Goal: Task Accomplishment & Management: Use online tool/utility

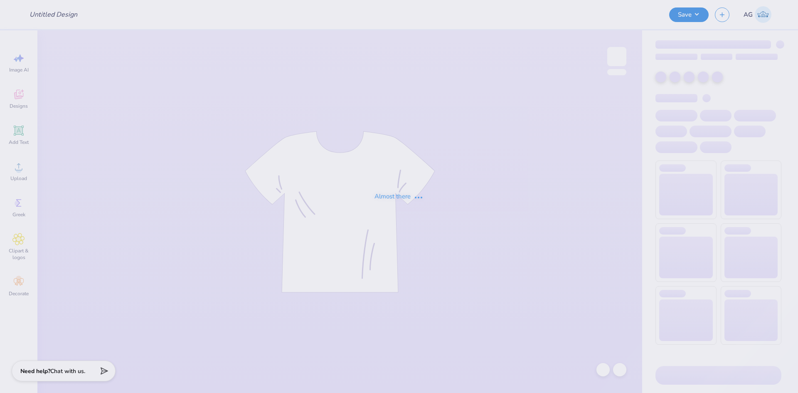
type input "BBQ Tees"
click at [398, 0] on div "Almost there" at bounding box center [399, 196] width 798 height 393
type input "BBQ Tees"
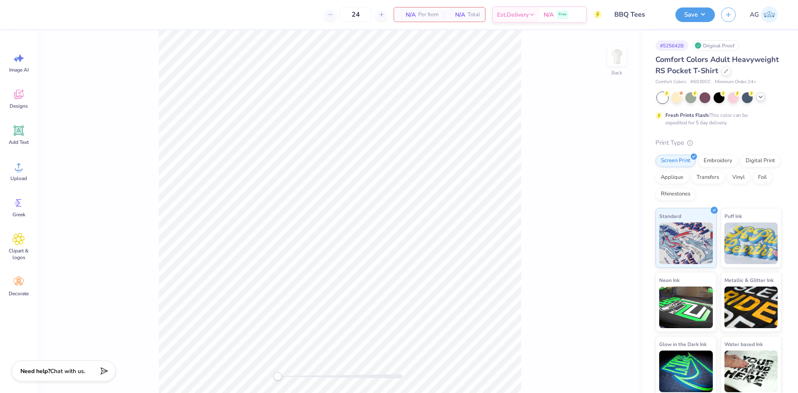
click at [763, 101] on div at bounding box center [760, 96] width 9 height 9
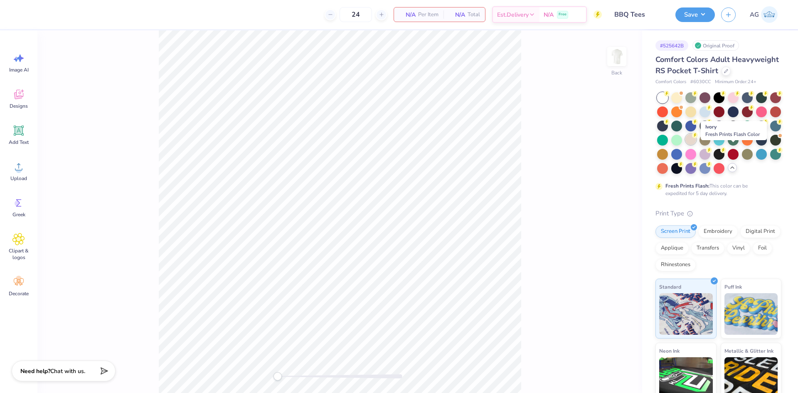
click at [696, 145] on div at bounding box center [691, 139] width 11 height 11
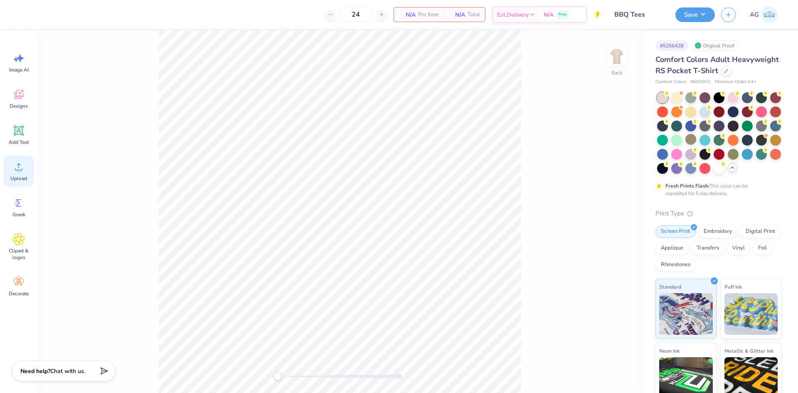
click at [22, 173] on div "Upload" at bounding box center [19, 171] width 30 height 31
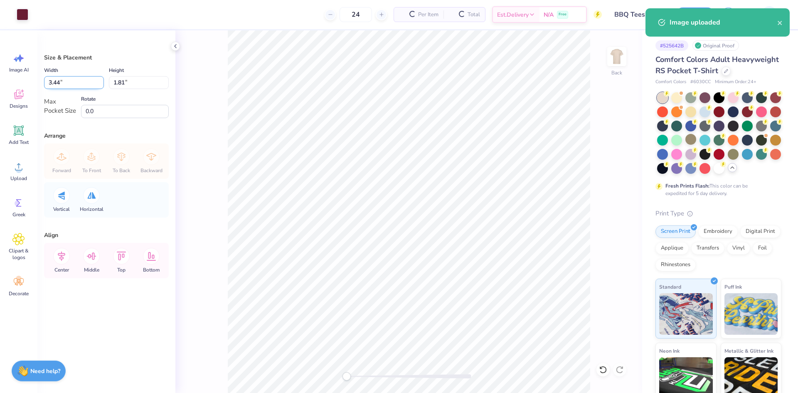
click at [63, 85] on input "3.44" at bounding box center [74, 82] width 60 height 13
type input "3.00"
type input "1.58"
click at [189, 96] on div "Back" at bounding box center [408, 211] width 467 height 363
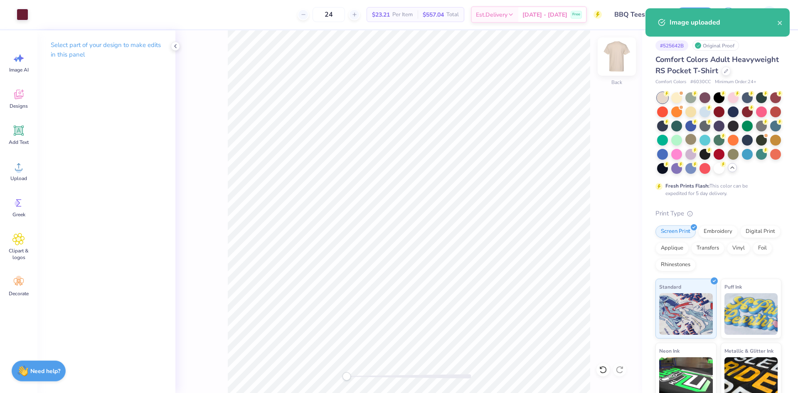
click at [614, 57] on img at bounding box center [616, 56] width 33 height 33
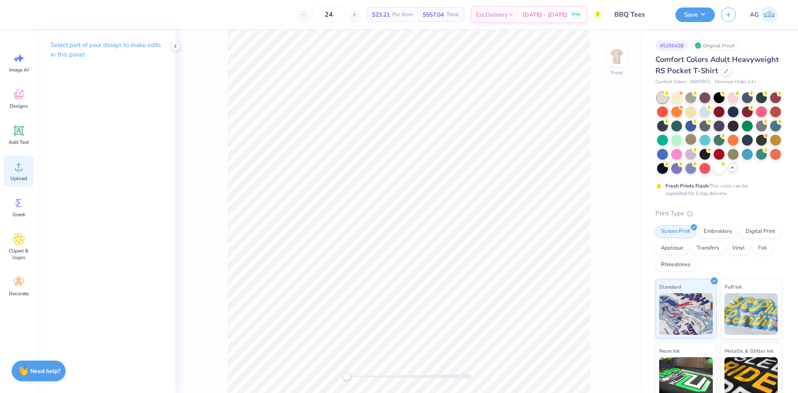
click at [22, 179] on span "Upload" at bounding box center [18, 178] width 17 height 7
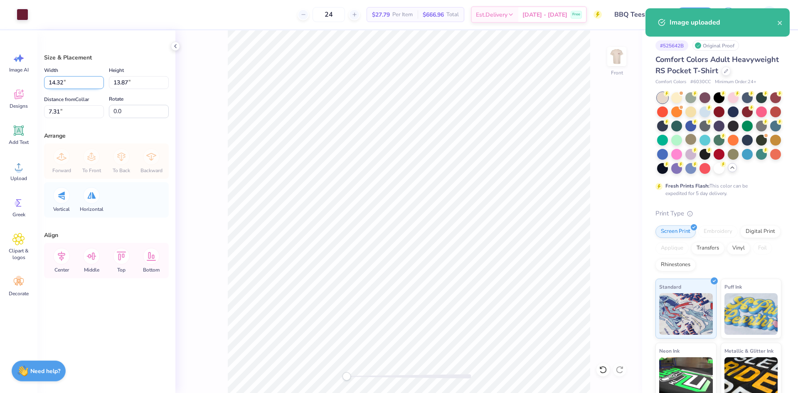
click at [75, 82] on input "14.32" at bounding box center [74, 82] width 60 height 13
type input "12.50"
type input "12.11"
click at [67, 116] on input "8.20" at bounding box center [74, 111] width 60 height 13
type input "3"
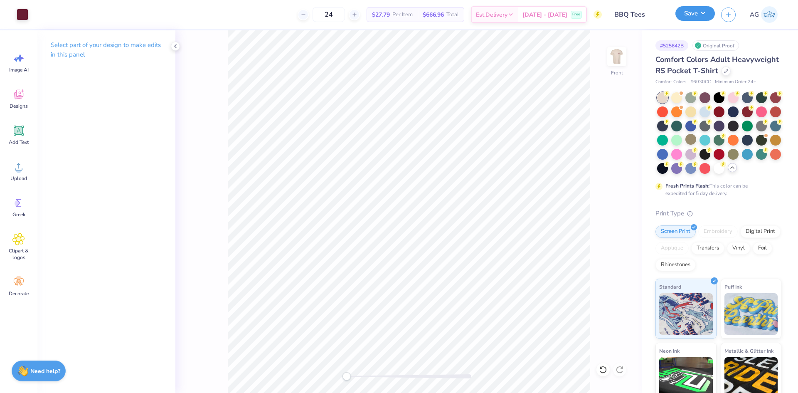
click at [695, 18] on button "Save" at bounding box center [696, 13] width 40 height 15
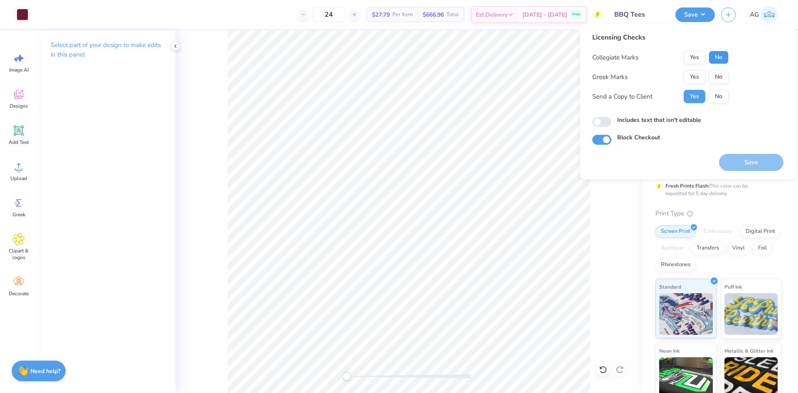
click at [722, 62] on button "No" at bounding box center [719, 57] width 20 height 13
click at [700, 67] on div "Collegiate Marks Yes No Greek Marks Yes No Send a Copy to Client Yes No" at bounding box center [661, 77] width 136 height 52
click at [694, 58] on button "Yes" at bounding box center [695, 57] width 22 height 13
click at [721, 79] on button "No" at bounding box center [719, 76] width 20 height 13
drag, startPoint x: 603, startPoint y: 126, endPoint x: 613, endPoint y: 130, distance: 10.4
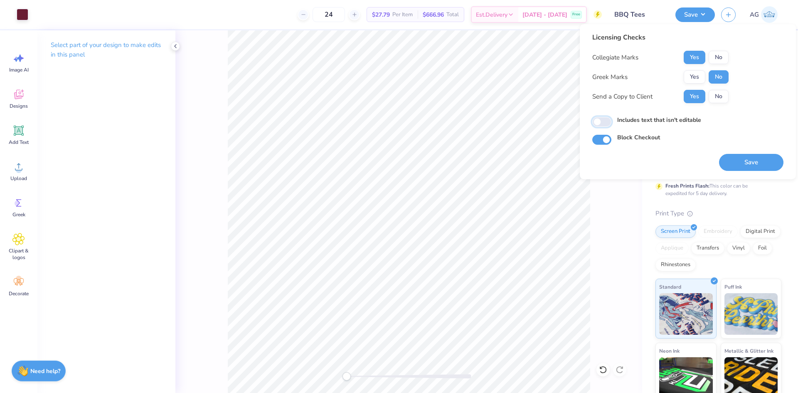
click at [604, 126] on input "Includes text that isn't editable" at bounding box center [602, 122] width 19 height 10
checkbox input "true"
click at [746, 157] on button "Save" at bounding box center [751, 162] width 64 height 17
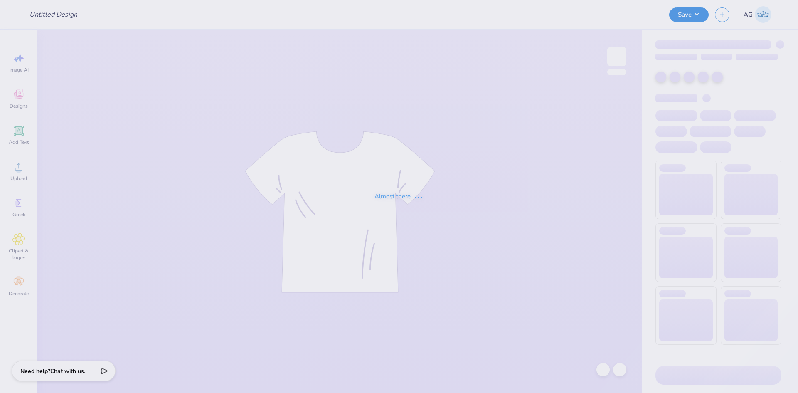
type input "[PERSON_NAME] : [US_STATE][GEOGRAPHIC_DATA]"
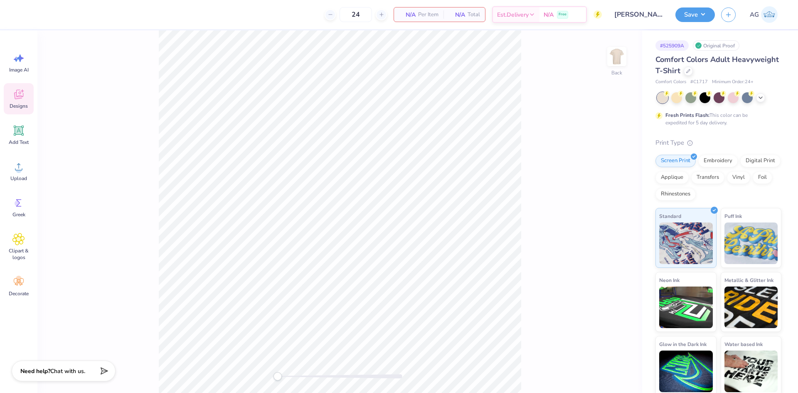
click at [13, 103] on span "Designs" at bounding box center [19, 106] width 18 height 7
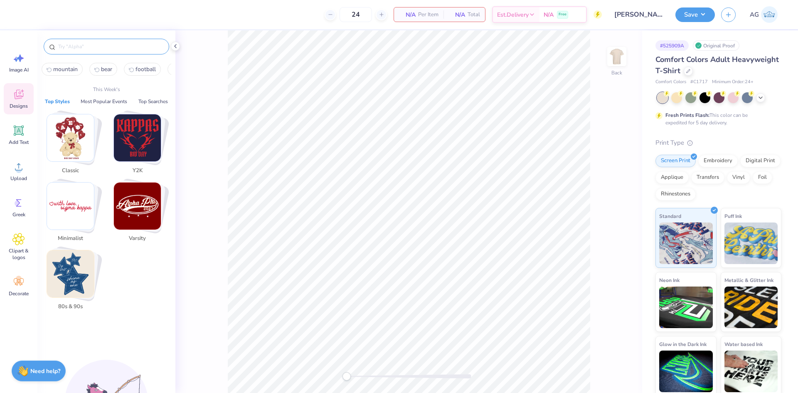
click at [100, 49] on input "text" at bounding box center [110, 46] width 106 height 8
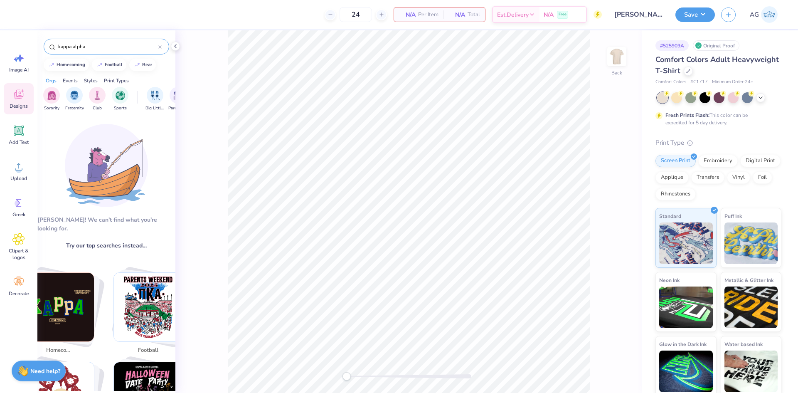
type input "kappa alpha"
click at [160, 49] on icon at bounding box center [159, 46] width 3 height 3
click at [160, 44] on input "text" at bounding box center [110, 46] width 106 height 8
click at [82, 290] on img "Stack Card Button homecoming" at bounding box center [60, 307] width 69 height 69
click at [102, 99] on div "filter for Club" at bounding box center [97, 94] width 17 height 17
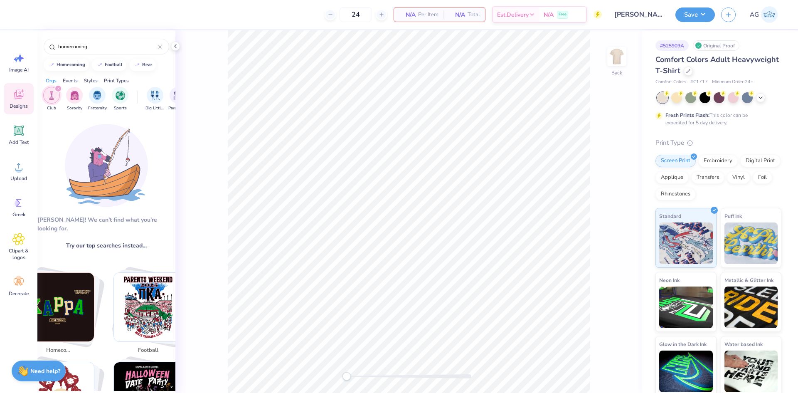
click at [55, 89] on div "filter for Club" at bounding box center [57, 88] width 7 height 7
click at [84, 58] on div "homecoming" at bounding box center [106, 44] width 138 height 28
click at [91, 49] on input "homecoming" at bounding box center [107, 46] width 101 height 8
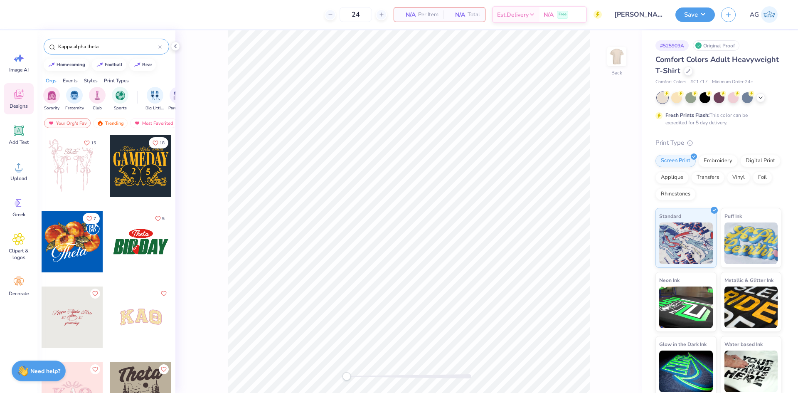
type input "Kappa alpha theta"
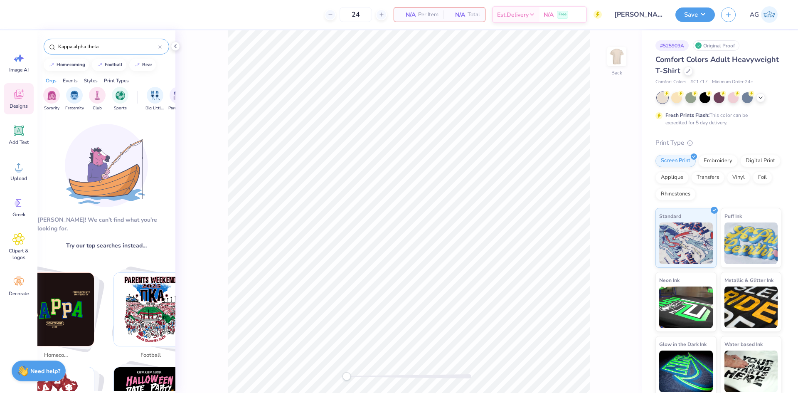
click at [104, 49] on input "Kappa alpha theta" at bounding box center [107, 46] width 101 height 8
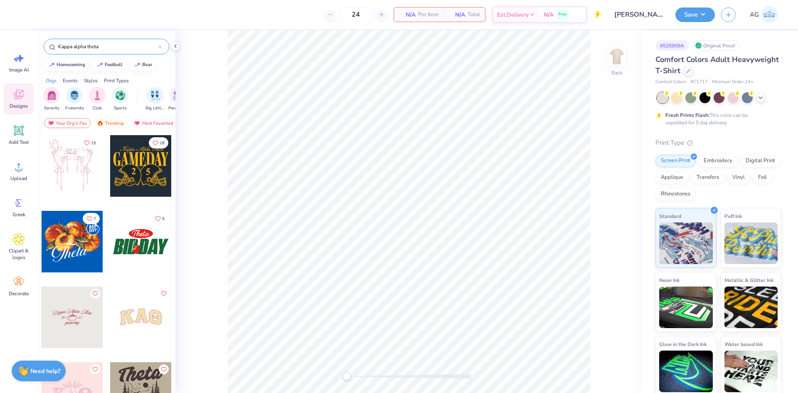
click at [63, 316] on div at bounding box center [73, 317] width 62 height 62
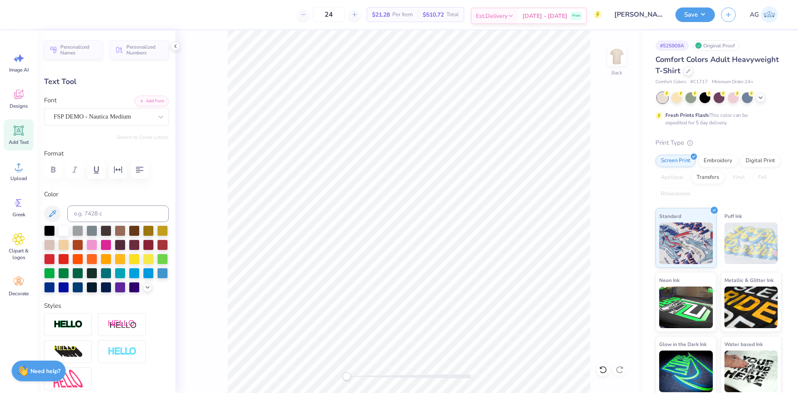
type textarea "Gamma Phi Beta x Alpha Delta Phi"
type input "14.17"
type input "1.78"
type input "2.98"
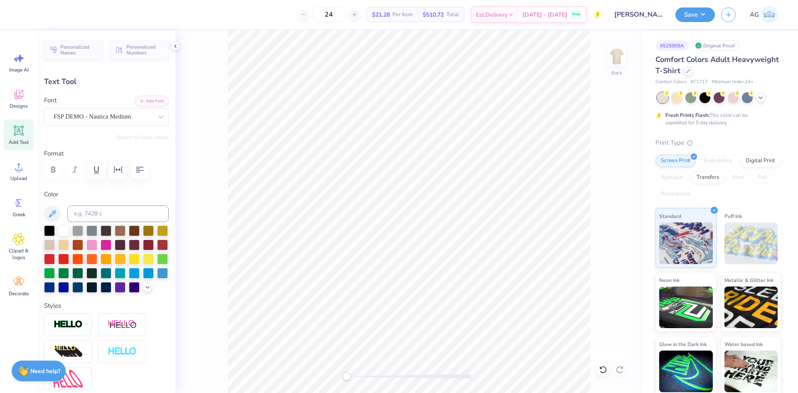
scroll to position [208, 0]
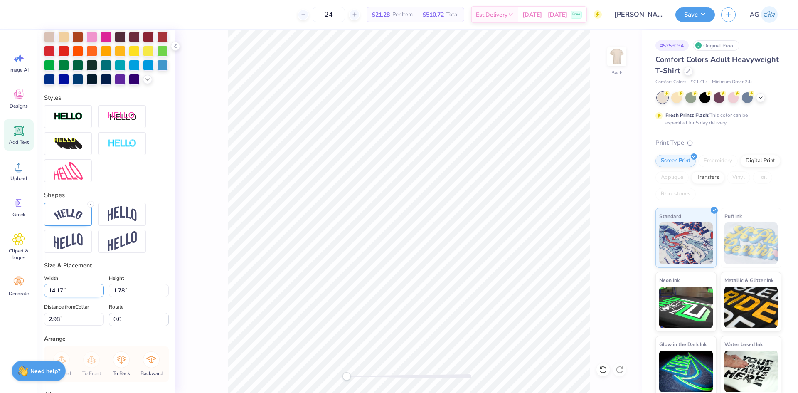
drag, startPoint x: 80, startPoint y: 293, endPoint x: 76, endPoint y: 306, distance: 13.3
click at [80, 294] on div "Width 14.17 14.17 "" at bounding box center [74, 285] width 60 height 24
click at [76, 297] on input "14.17" at bounding box center [74, 290] width 60 height 13
type input "12.00"
type input "1.51"
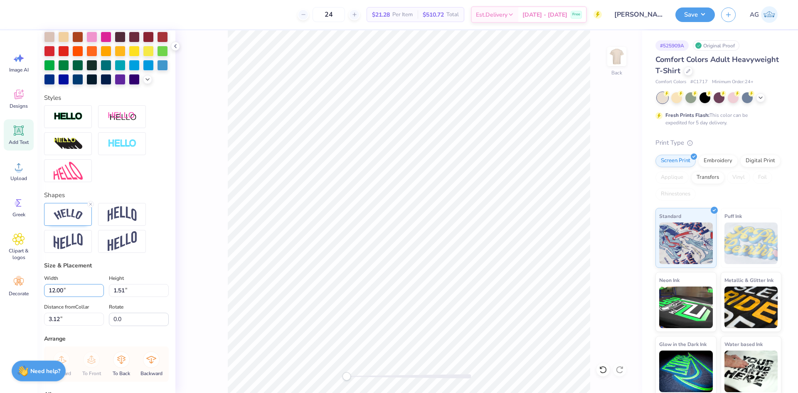
scroll to position [308, 0]
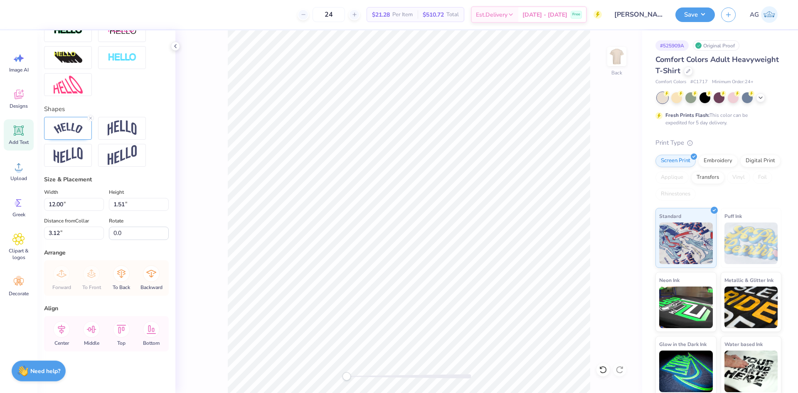
drag, startPoint x: 67, startPoint y: 331, endPoint x: 163, endPoint y: 305, distance: 99.1
click at [67, 330] on icon at bounding box center [61, 329] width 17 height 17
click at [80, 205] on input "12.00" at bounding box center [74, 204] width 60 height 13
click at [76, 228] on input "3.12" at bounding box center [74, 233] width 60 height 13
type input "3"
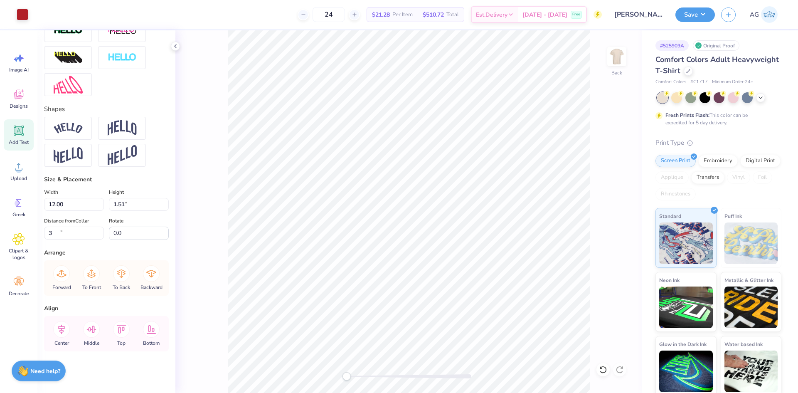
type input "1.12"
type input "0.70"
type input "5.02"
type input "12.00"
type input "1.51"
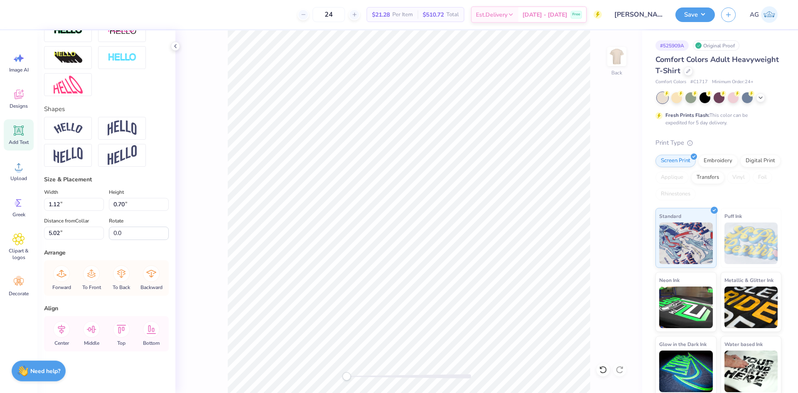
type input "3.00"
drag, startPoint x: 348, startPoint y: 377, endPoint x: 367, endPoint y: 377, distance: 19.5
click at [366, 378] on div "Accessibility label" at bounding box center [362, 376] width 8 height 8
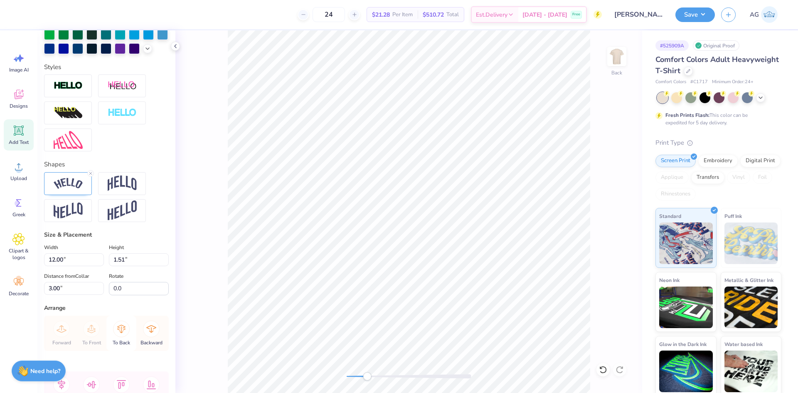
scroll to position [170, 0]
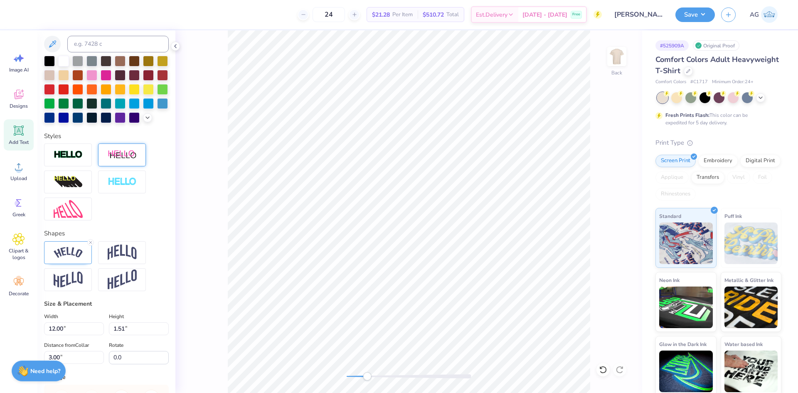
click at [126, 160] on img at bounding box center [122, 155] width 29 height 10
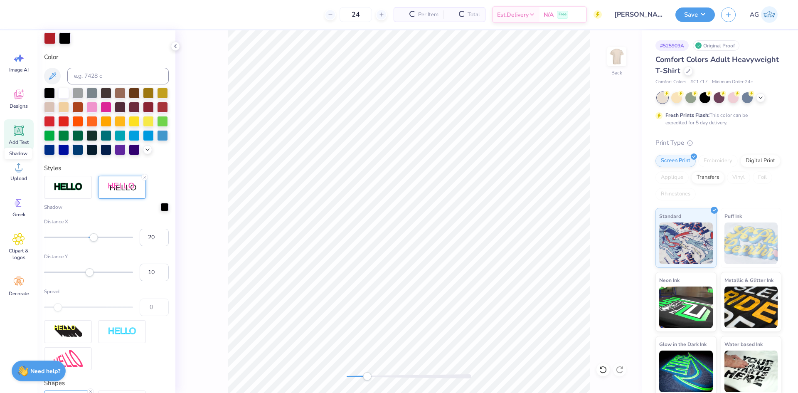
scroll to position [202, 0]
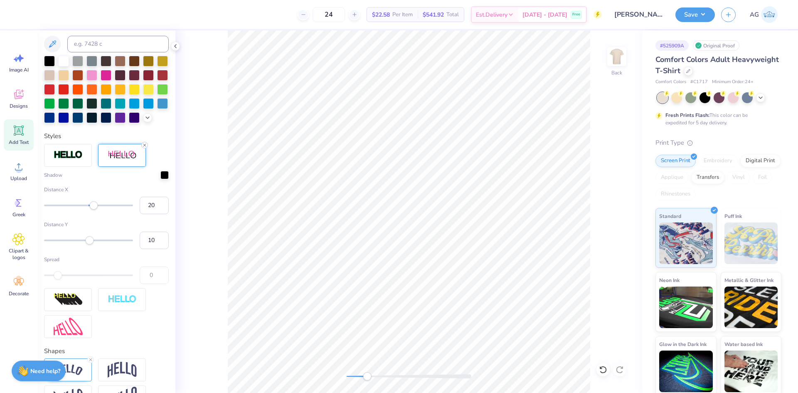
click at [143, 148] on icon at bounding box center [144, 145] width 5 height 5
click at [64, 160] on img at bounding box center [68, 155] width 29 height 10
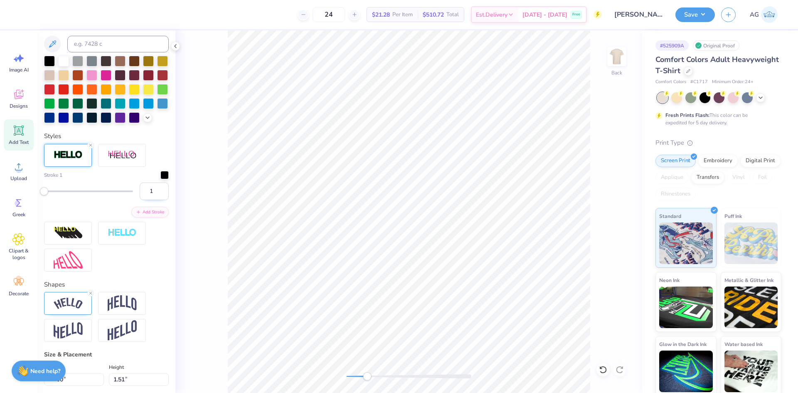
drag, startPoint x: 153, startPoint y: 207, endPoint x: 135, endPoint y: 209, distance: 18.8
click at [140, 200] on input "1" at bounding box center [154, 191] width 29 height 17
type input "1.5"
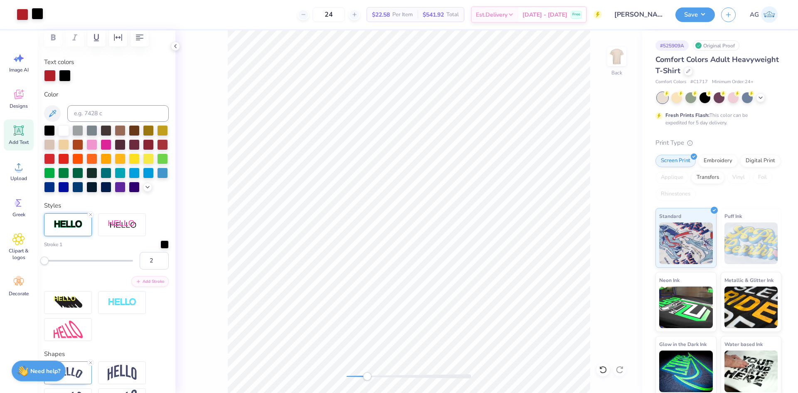
click at [40, 15] on div at bounding box center [38, 14] width 12 height 12
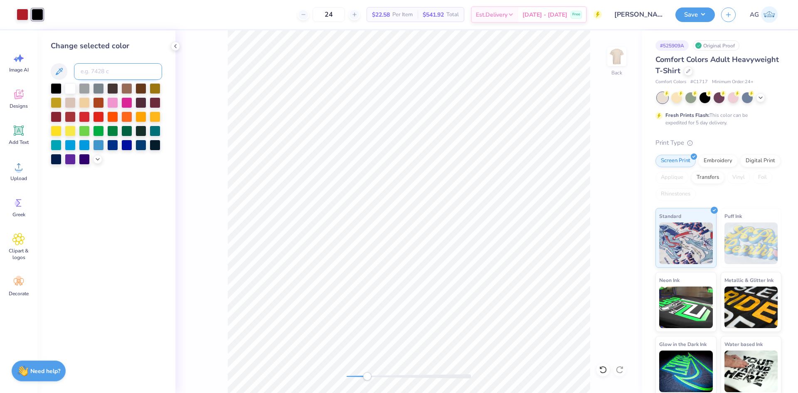
click at [91, 72] on input at bounding box center [118, 71] width 88 height 17
type input "7621"
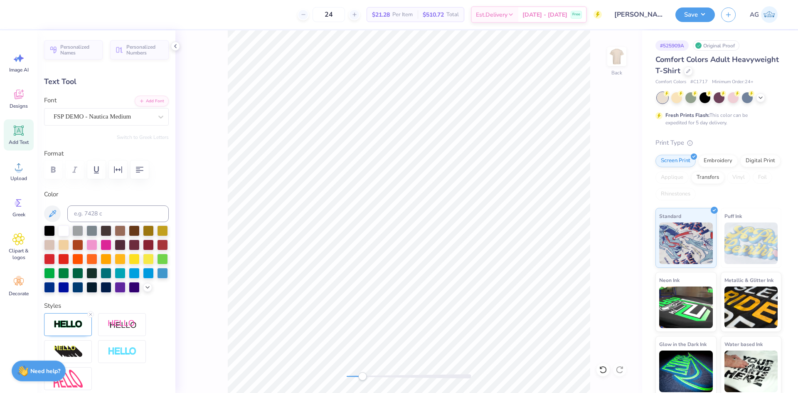
click at [358, 376] on div "Accessibility label" at bounding box center [362, 376] width 8 height 8
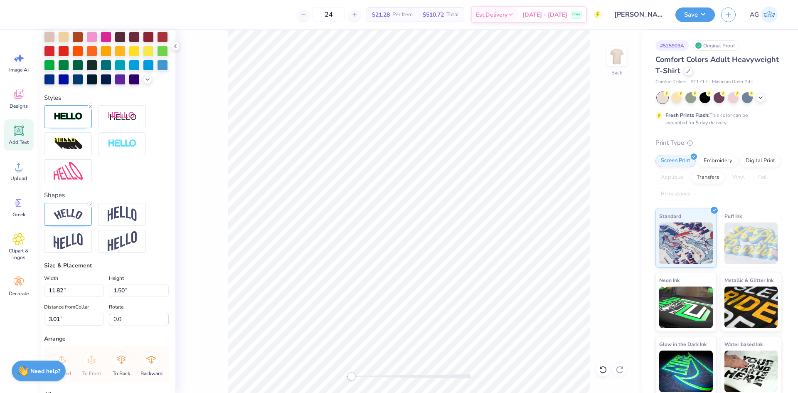
scroll to position [277, 0]
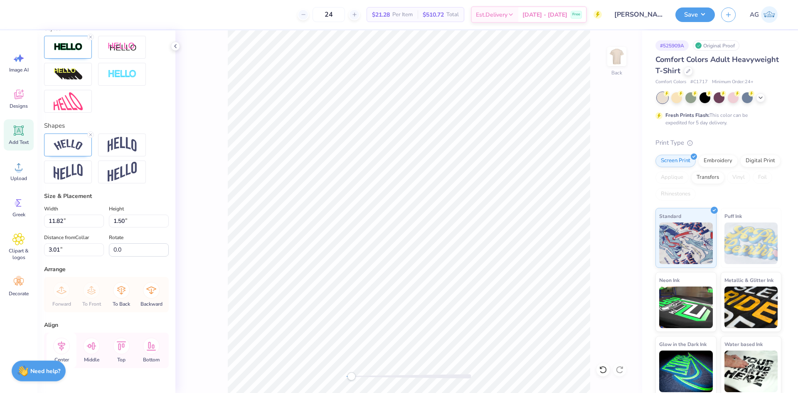
click at [62, 354] on icon at bounding box center [61, 346] width 17 height 17
click at [62, 351] on icon at bounding box center [61, 346] width 7 height 10
click at [59, 227] on input "11.82" at bounding box center [74, 221] width 60 height 13
type input "12.00"
type input "1.52"
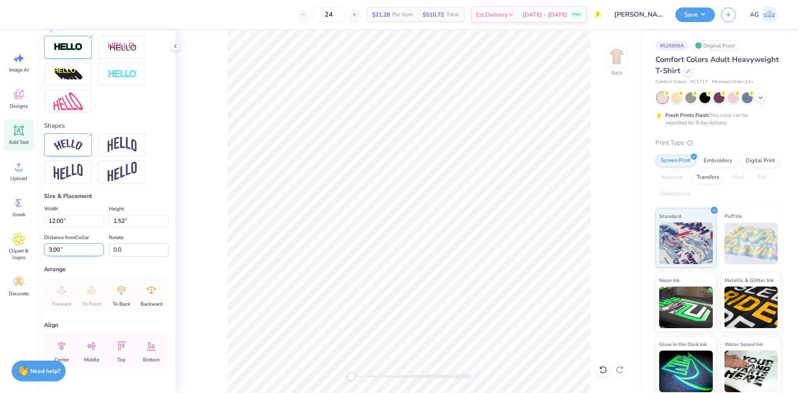
click at [61, 256] on input "3.00" at bounding box center [74, 249] width 60 height 13
type input "3"
type input "3.88"
type input "1.26"
type input "6.27"
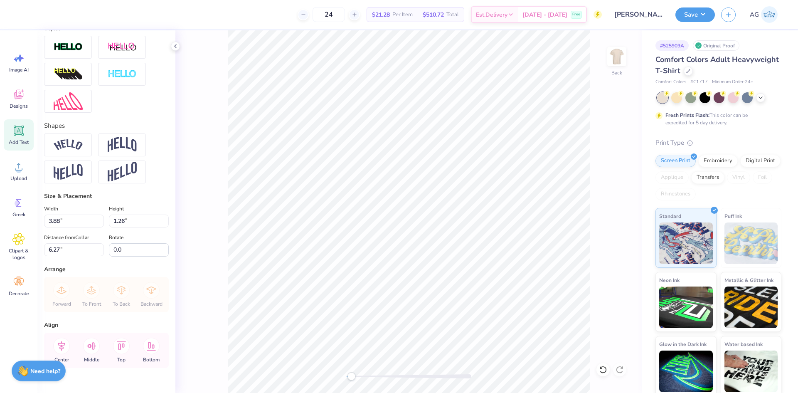
type textarea "light the night"
type input "5.90"
type input "1.39"
type input "7.77"
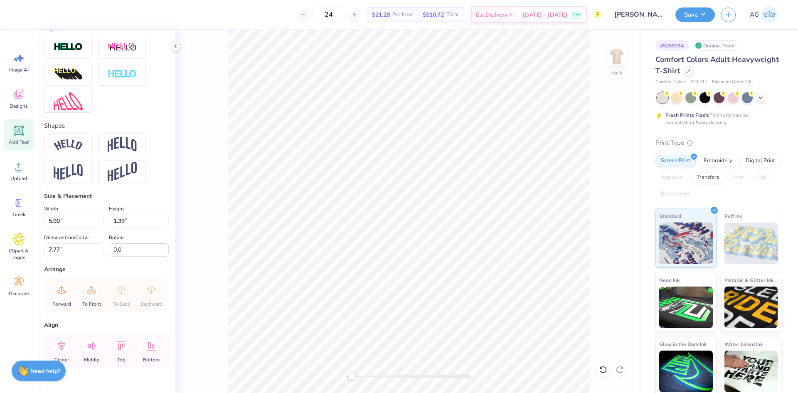
type input "4.22"
type input "0.99"
type input "8.17"
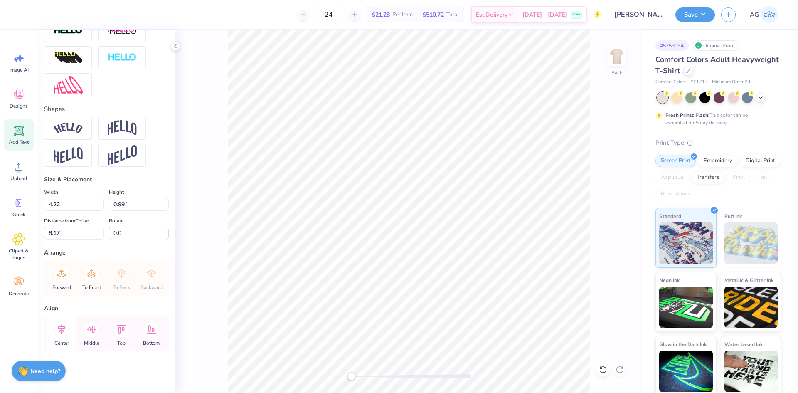
click at [63, 334] on icon at bounding box center [61, 329] width 17 height 17
type input "1.06"
type input "0.70"
type input "5.02"
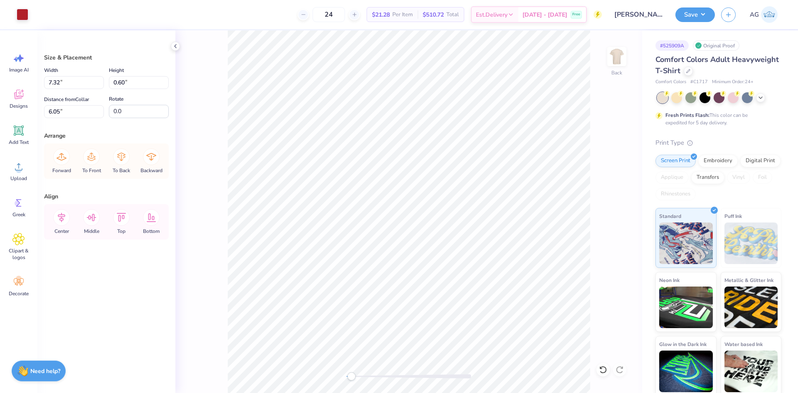
type input "6.05"
click at [65, 221] on icon at bounding box center [61, 217] width 17 height 17
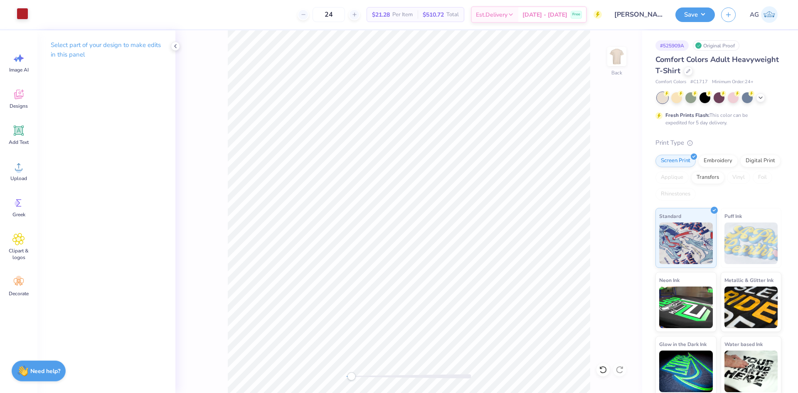
click at [25, 15] on div at bounding box center [23, 14] width 12 height 12
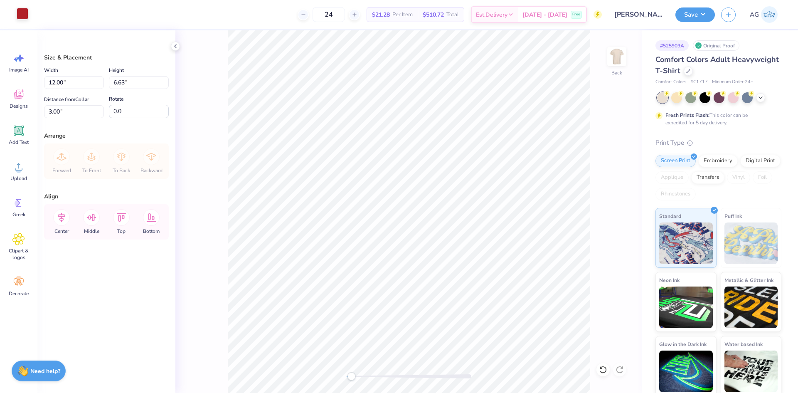
click at [25, 11] on div at bounding box center [23, 14] width 12 height 12
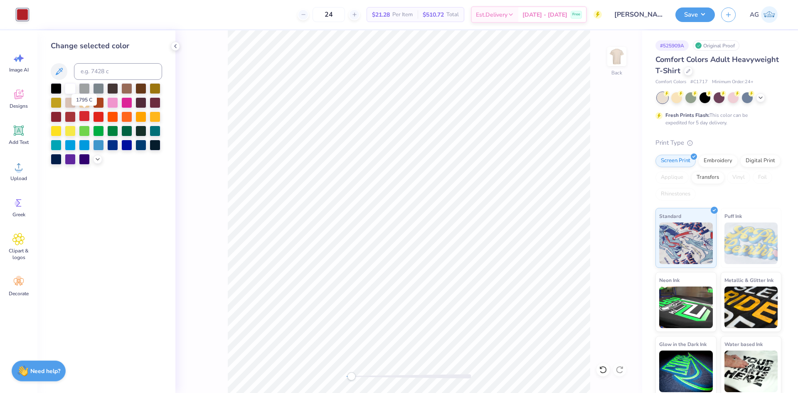
click at [86, 119] on div at bounding box center [84, 116] width 11 height 11
click at [21, 172] on icon at bounding box center [18, 167] width 12 height 12
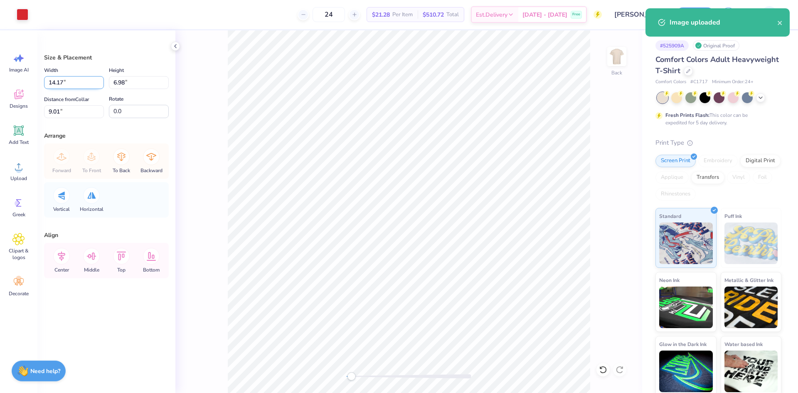
click at [72, 85] on input "14.17" at bounding box center [74, 82] width 60 height 13
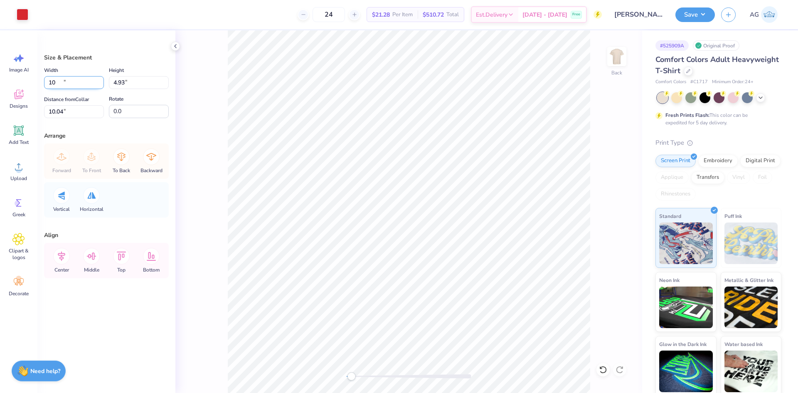
type input "10.00"
type input "4.93"
type input "10.04"
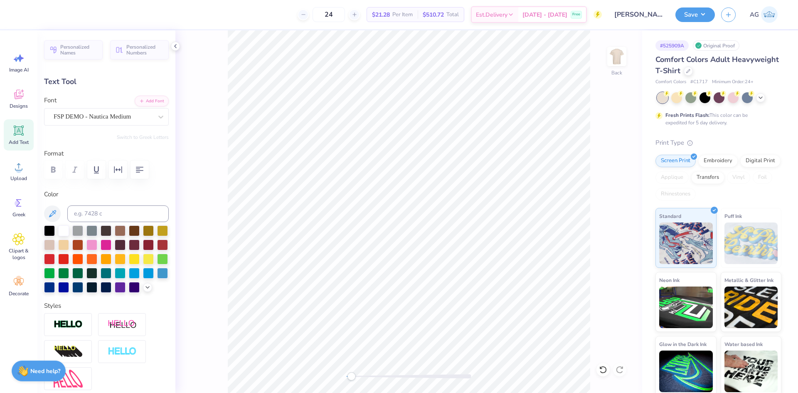
type input "0.89"
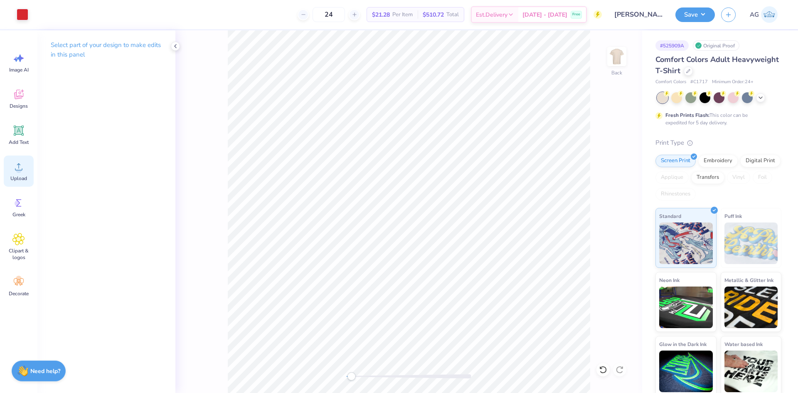
click at [28, 171] on div "Upload" at bounding box center [19, 171] width 30 height 31
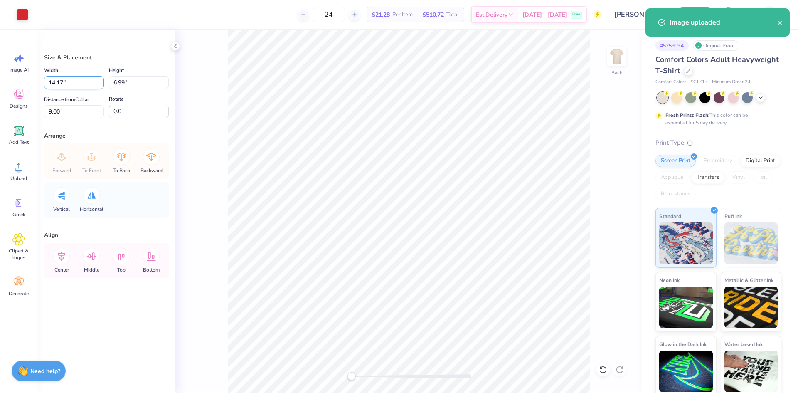
click at [70, 82] on input "14.17" at bounding box center [74, 82] width 60 height 13
type input "9.50"
type input "4.69"
type input "10.16"
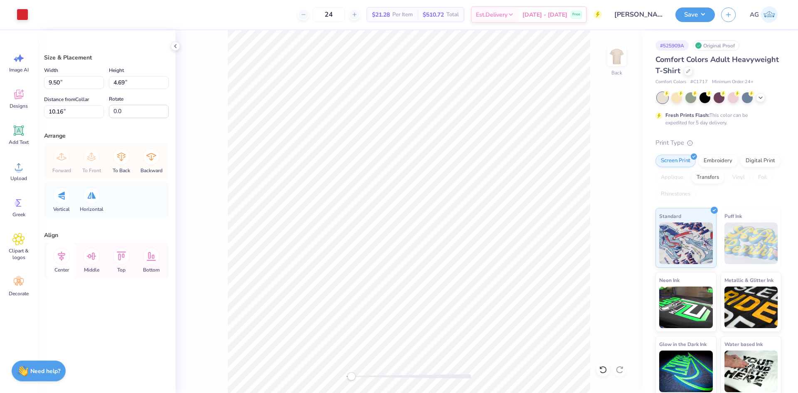
click at [63, 254] on icon at bounding box center [61, 256] width 17 height 17
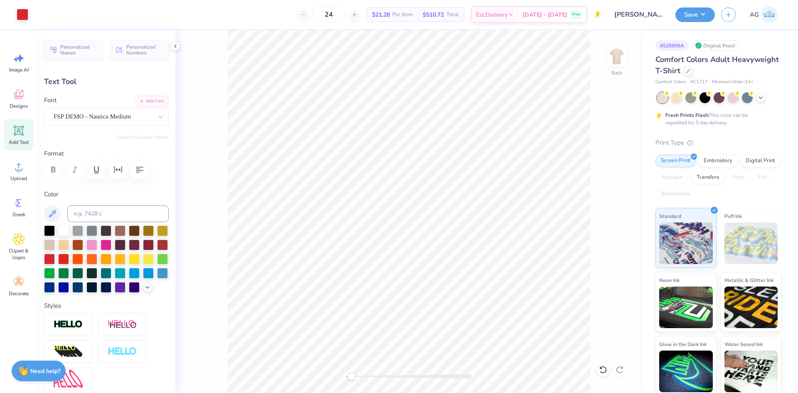
type input "0.89"
type input "0.59"
type input "6.05"
type input "0.89"
type input "0.94"
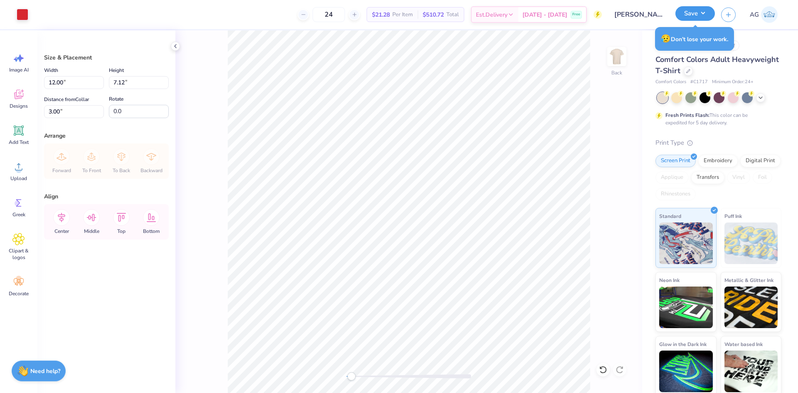
click at [694, 19] on button "Save" at bounding box center [696, 13] width 40 height 15
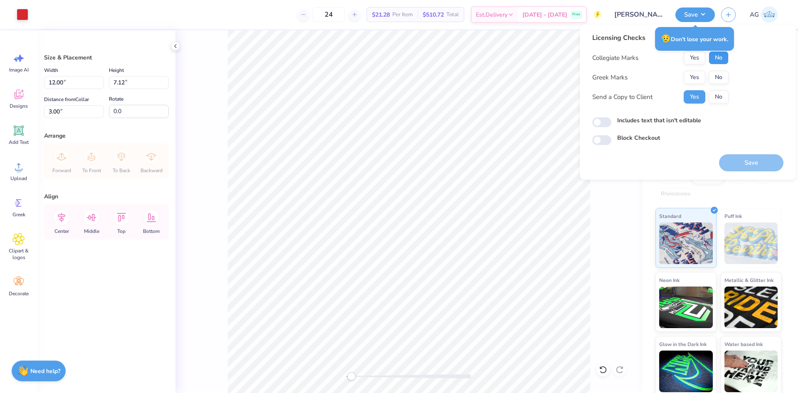
click at [721, 61] on button "No" at bounding box center [719, 57] width 20 height 13
click at [702, 76] on button "Yes" at bounding box center [695, 77] width 22 height 13
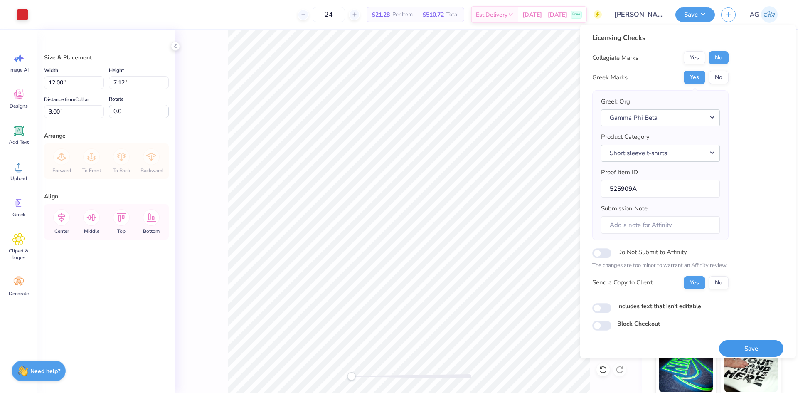
click at [748, 344] on button "Save" at bounding box center [751, 348] width 64 height 17
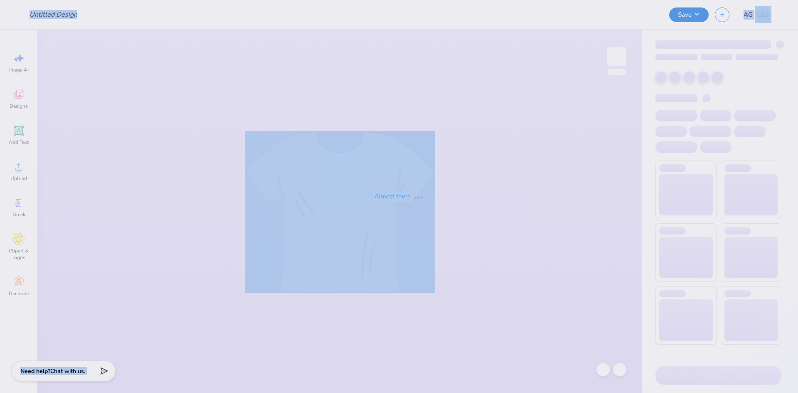
click at [415, 19] on div "Almost there" at bounding box center [399, 196] width 798 height 393
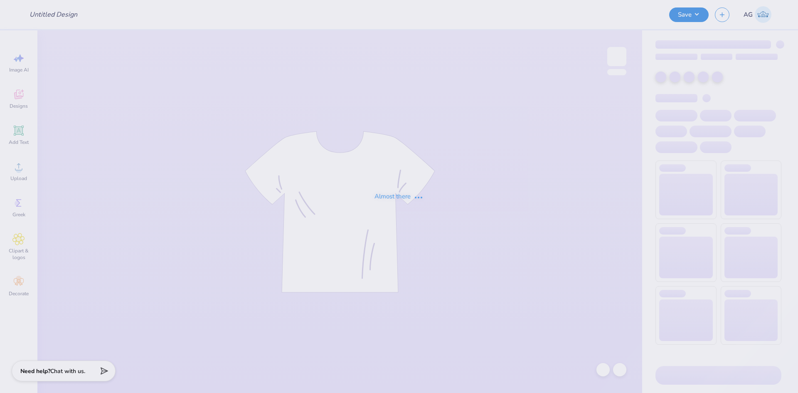
type input "Karley Newsome : Florida State University"
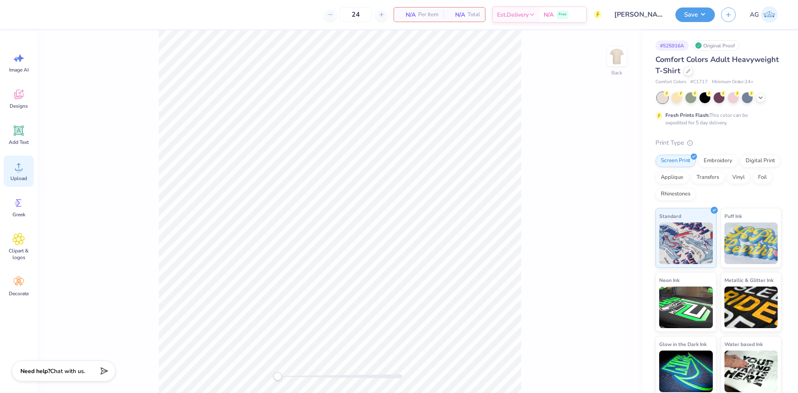
click at [20, 166] on icon at bounding box center [18, 167] width 12 height 12
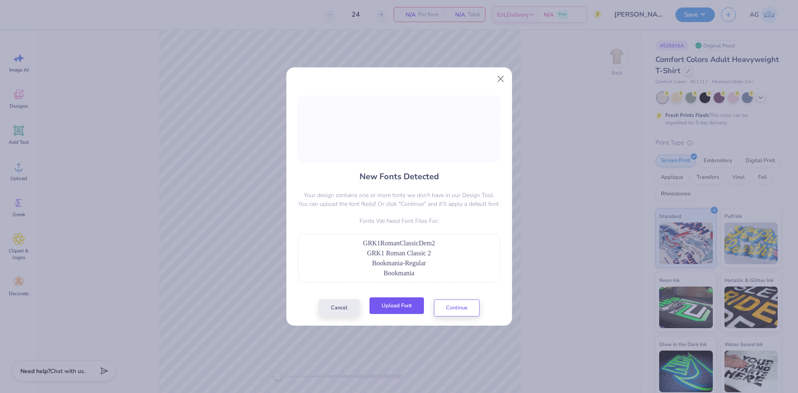
click at [385, 306] on button "Upload Font" at bounding box center [397, 305] width 54 height 17
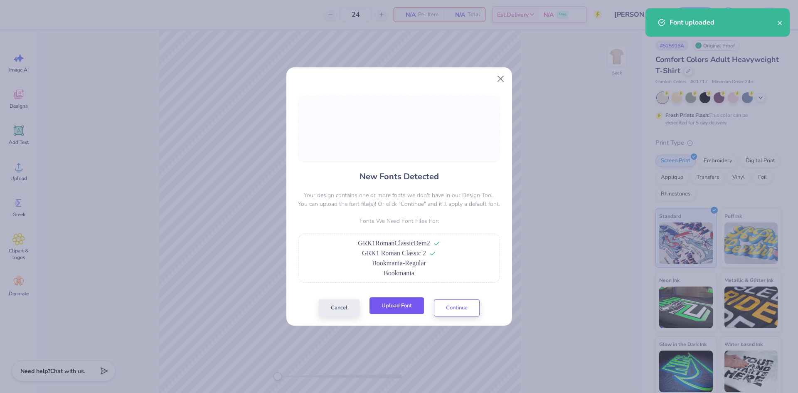
click at [403, 304] on button "Upload Font" at bounding box center [397, 305] width 54 height 17
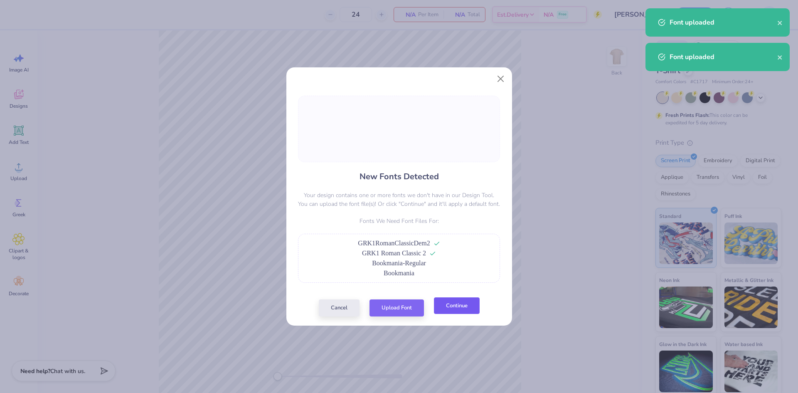
click at [451, 311] on button "Continue" at bounding box center [457, 305] width 46 height 17
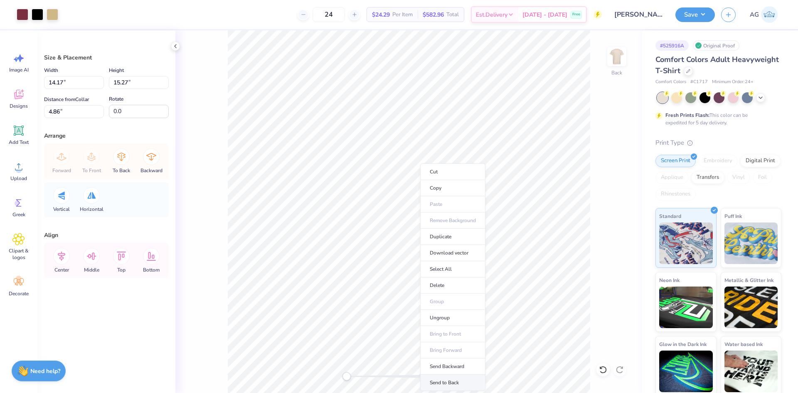
click at [448, 380] on li "Send to Back" at bounding box center [452, 383] width 65 height 16
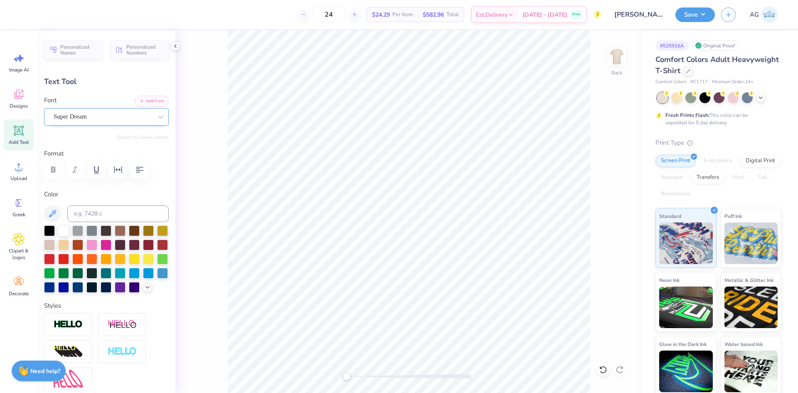
click at [95, 118] on div "Super Dream" at bounding box center [103, 116] width 101 height 13
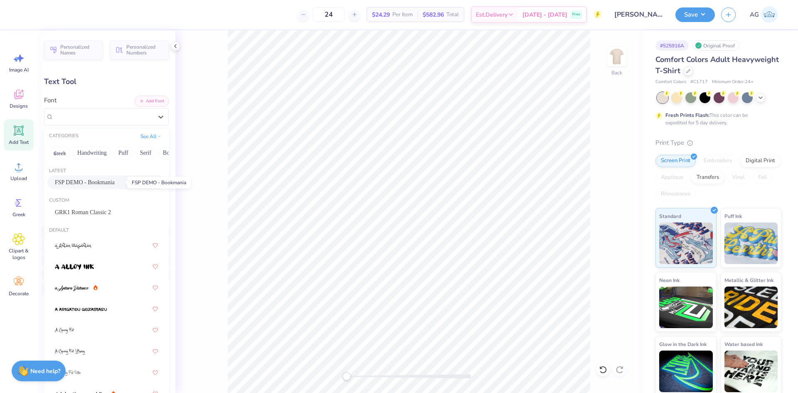
click at [99, 184] on span "FSP DEMO - Bookmania" at bounding box center [85, 182] width 60 height 9
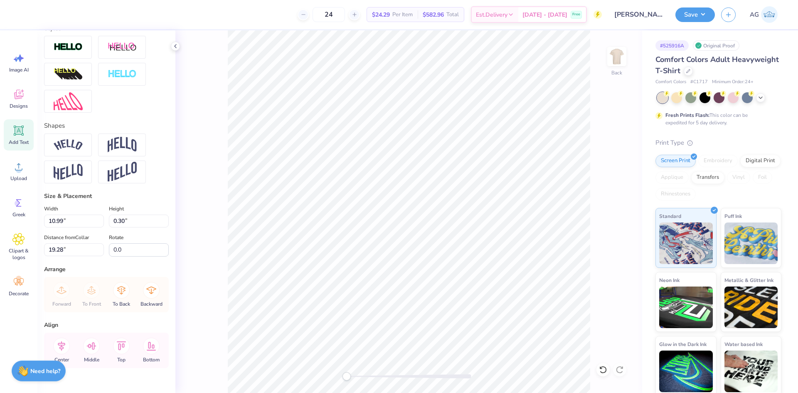
scroll to position [308, 0]
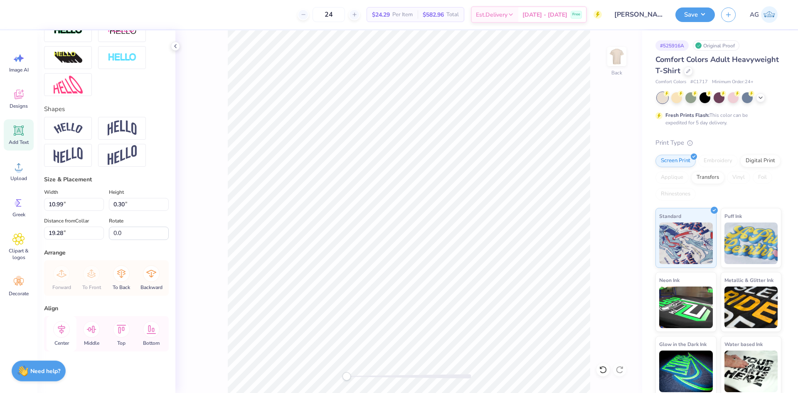
click at [59, 332] on icon at bounding box center [61, 329] width 17 height 17
click at [354, 375] on div "Accessibility label" at bounding box center [351, 376] width 8 height 8
click at [590, 360] on div "Back" at bounding box center [408, 211] width 467 height 363
type input "1.76"
type input "0.73"
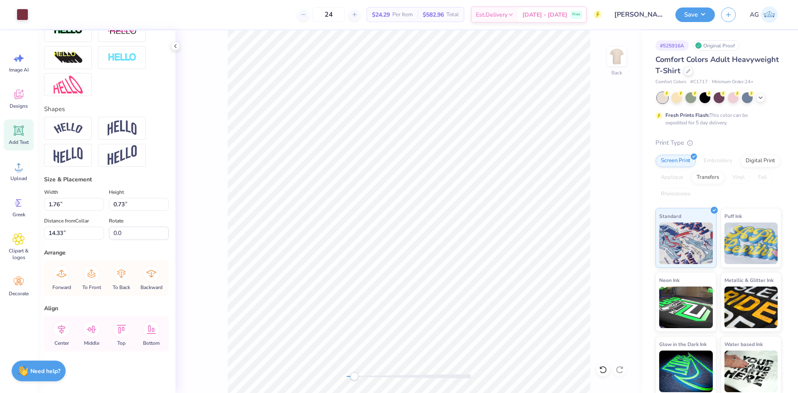
type input "14.33"
click at [340, 376] on div "Back" at bounding box center [408, 211] width 467 height 363
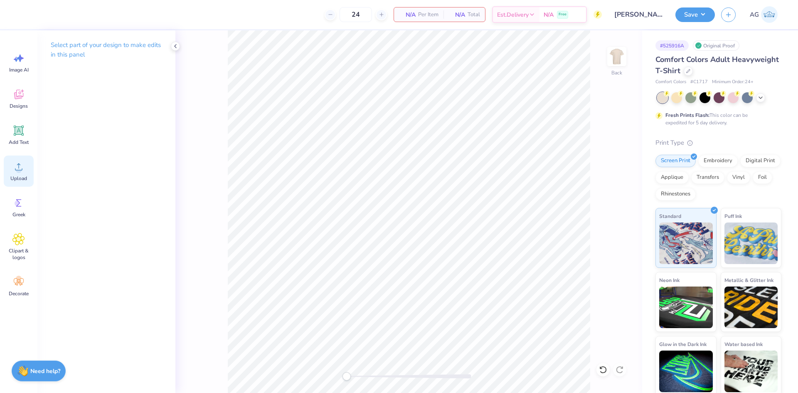
click at [22, 165] on icon at bounding box center [18, 167] width 12 height 12
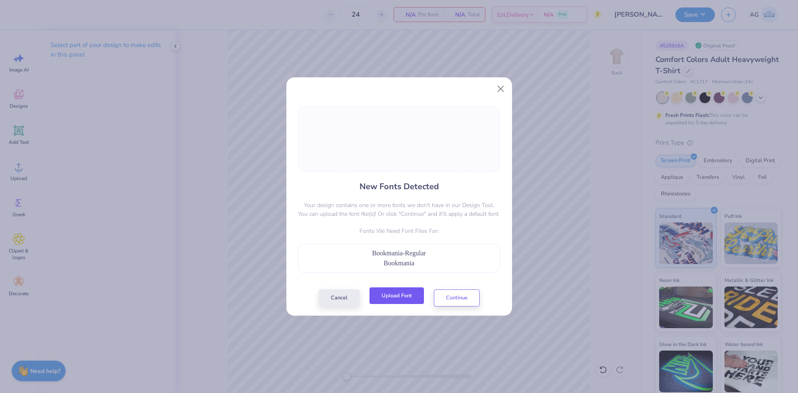
click at [398, 296] on button "Upload Font" at bounding box center [397, 295] width 54 height 17
click at [454, 291] on button "Continue" at bounding box center [457, 295] width 46 height 17
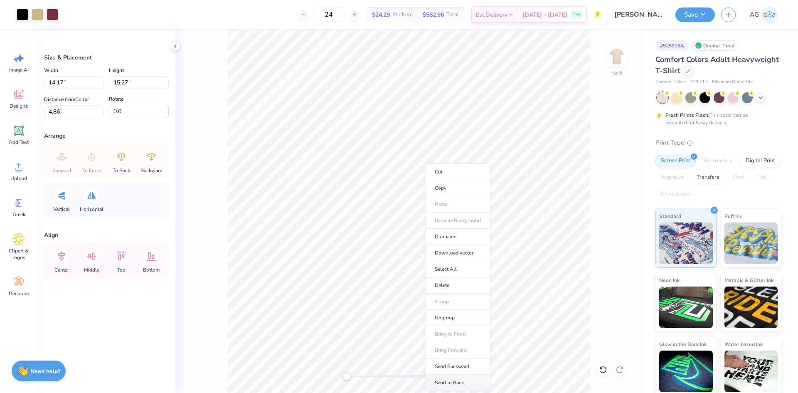
click at [457, 380] on li "Send to Back" at bounding box center [457, 383] width 65 height 16
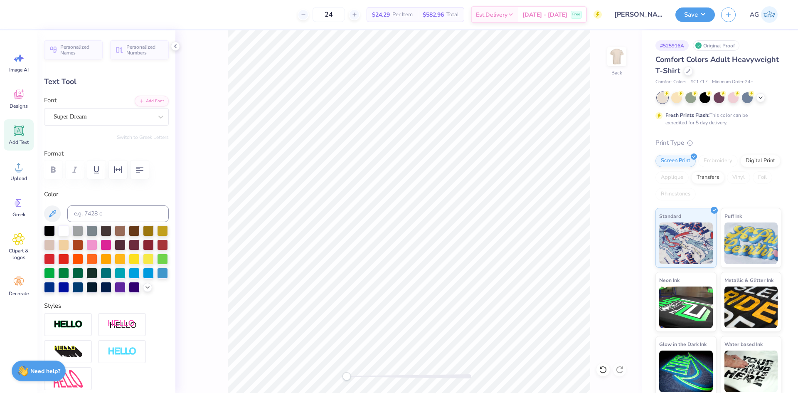
click at [99, 124] on div "Super Dream" at bounding box center [106, 116] width 125 height 17
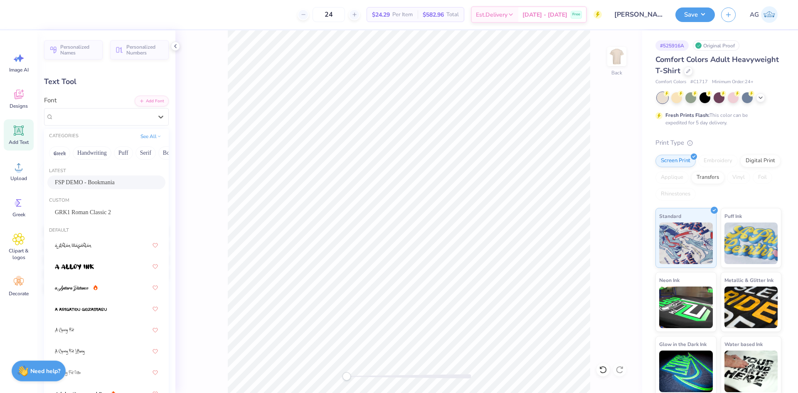
click at [98, 182] on span "FSP DEMO - Bookmania" at bounding box center [85, 182] width 60 height 9
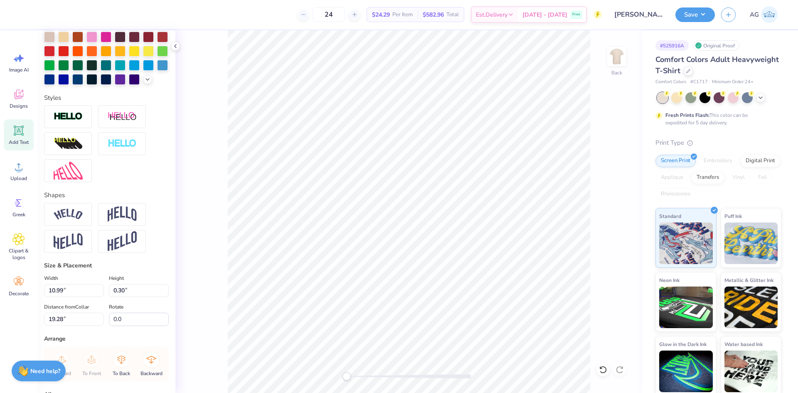
scroll to position [277, 0]
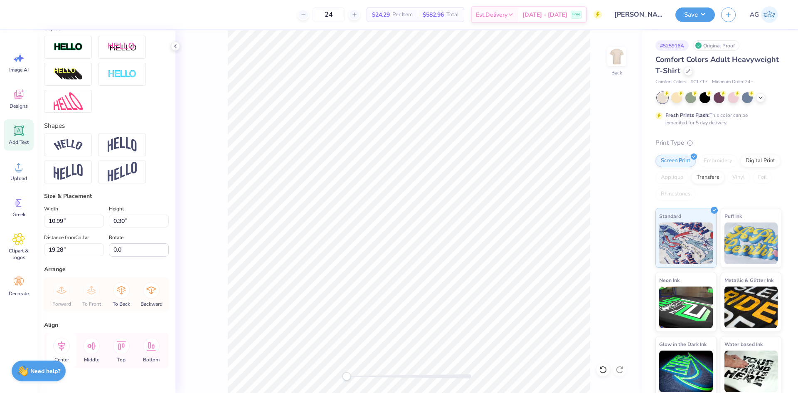
click at [62, 352] on icon at bounding box center [61, 346] width 17 height 17
type input "1.76"
type input "0.73"
type input "14.33"
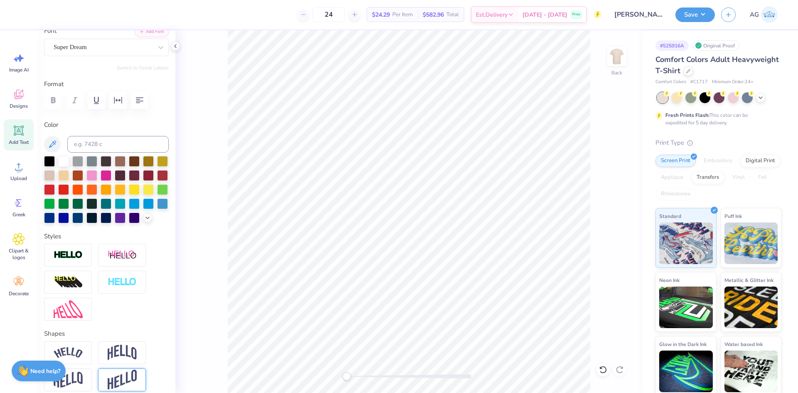
scroll to position [0, 0]
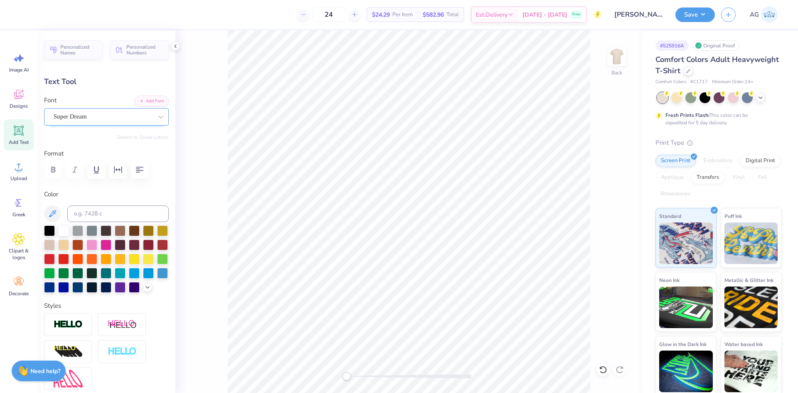
click at [86, 115] on div "Super Dream" at bounding box center [103, 116] width 101 height 13
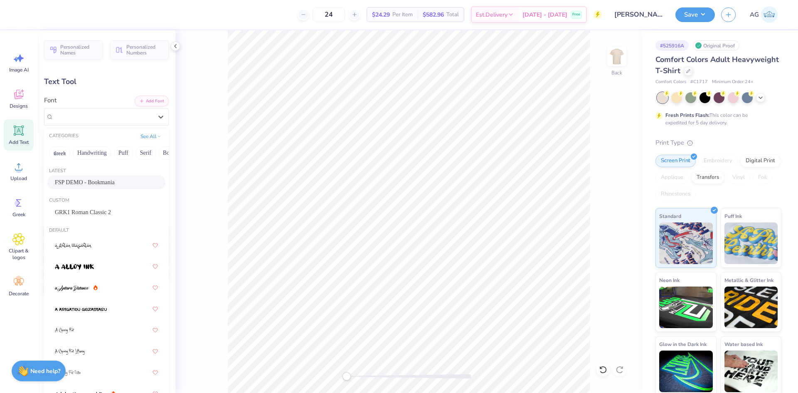
click at [95, 183] on span "FSP DEMO - Bookmania" at bounding box center [85, 182] width 60 height 9
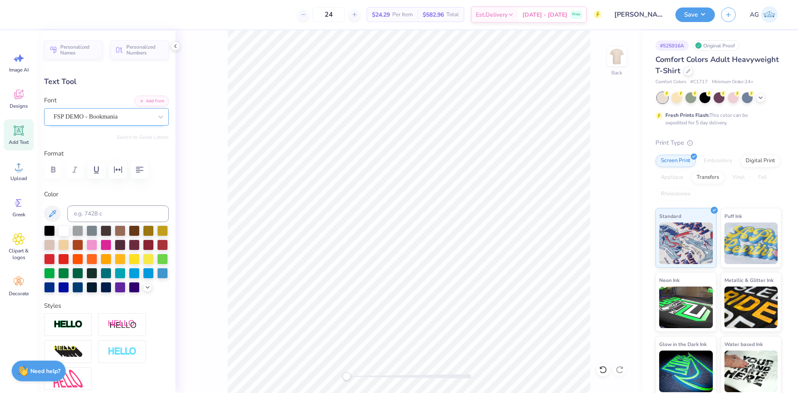
click at [98, 114] on div "FSP DEMO - Bookmania" at bounding box center [103, 116] width 101 height 13
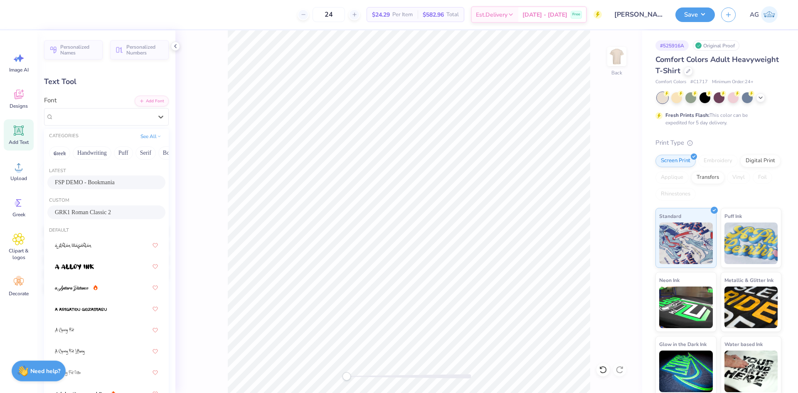
click at [104, 211] on span "GRK1 Roman Classic 2" at bounding box center [83, 212] width 56 height 9
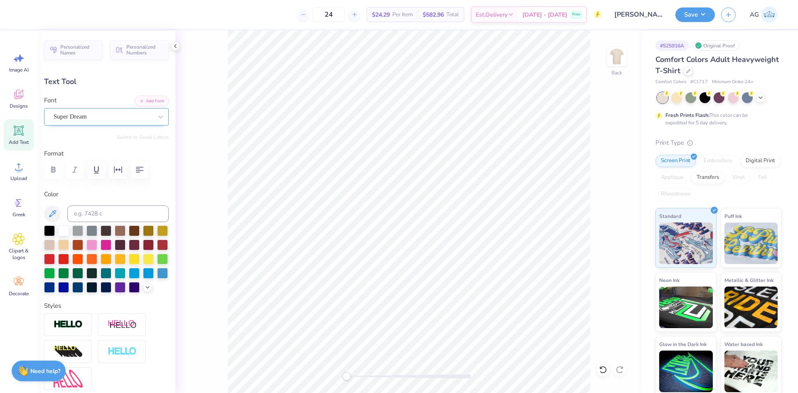
click at [99, 113] on div "Super Dream" at bounding box center [103, 116] width 101 height 13
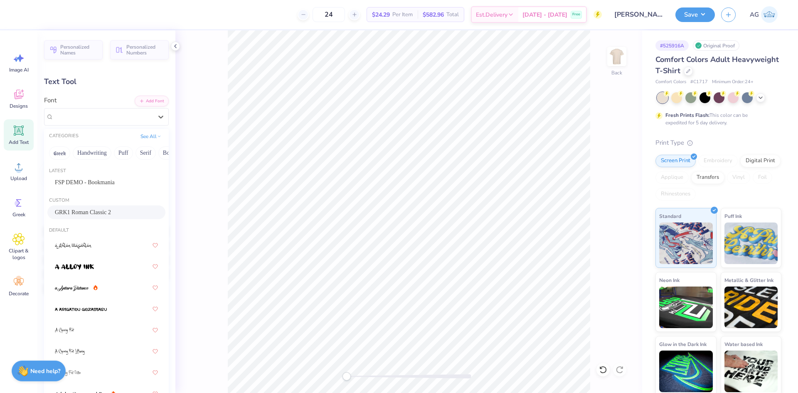
click at [111, 215] on span "GRK1 Roman Classic 2" at bounding box center [83, 212] width 56 height 9
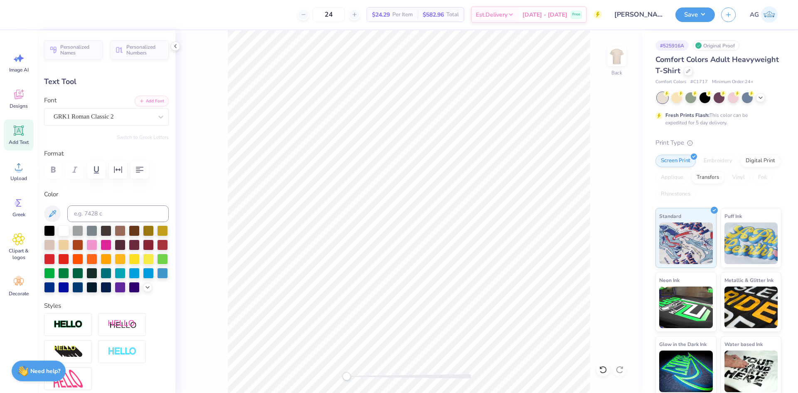
type input "2.14"
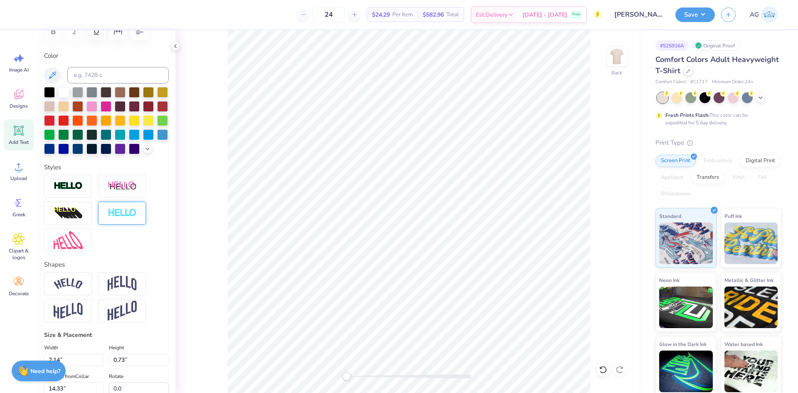
click at [108, 218] on img at bounding box center [122, 213] width 29 height 10
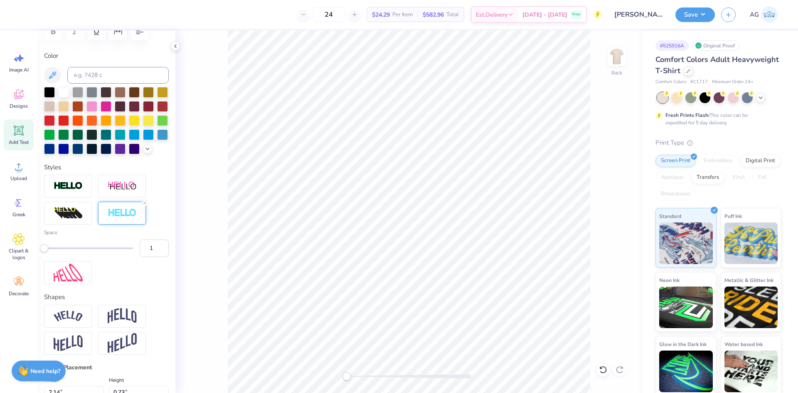
drag, startPoint x: 150, startPoint y: 263, endPoint x: 131, endPoint y: 261, distance: 19.7
click at [133, 257] on div "Space 1" at bounding box center [106, 243] width 125 height 28
type input "2"
type input "2.31"
type input "0.74"
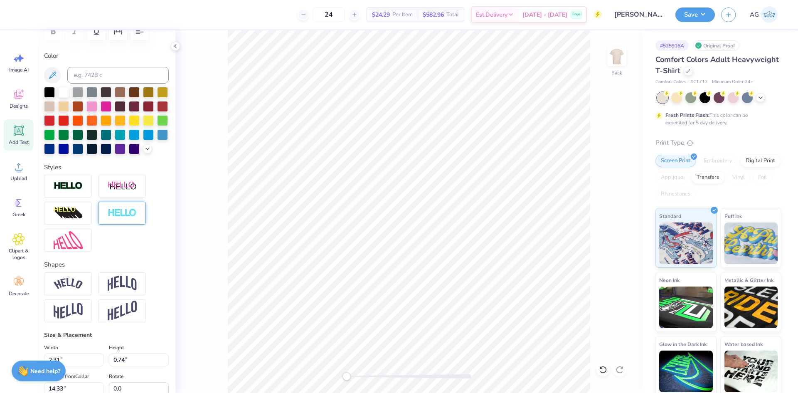
click at [118, 218] on img at bounding box center [122, 213] width 29 height 10
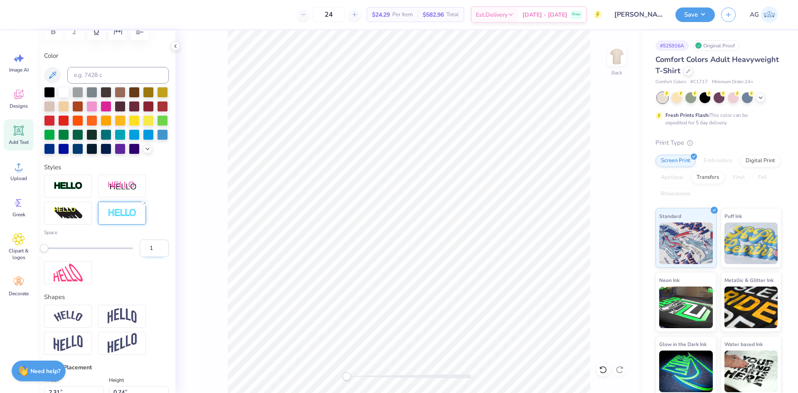
click at [143, 257] on input "1" at bounding box center [154, 248] width 29 height 17
type input "2"
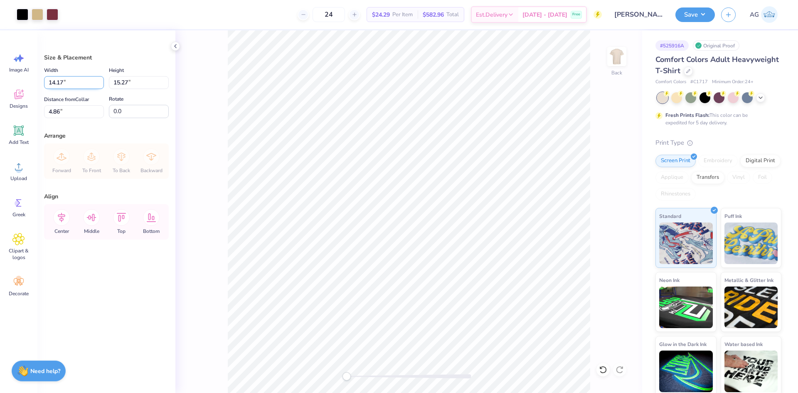
click at [66, 84] on input "14.17" at bounding box center [74, 82] width 60 height 13
type input "12.00"
type input "12.93"
click at [84, 113] on input "6.03" at bounding box center [74, 111] width 60 height 13
type input "3.00"
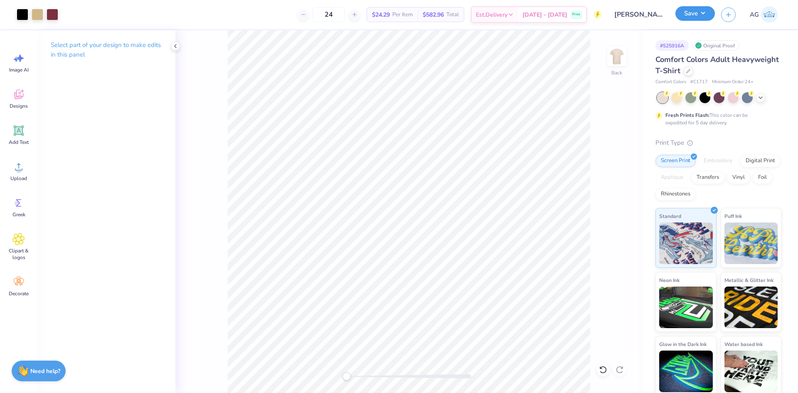
click at [691, 15] on button "Save" at bounding box center [696, 13] width 40 height 15
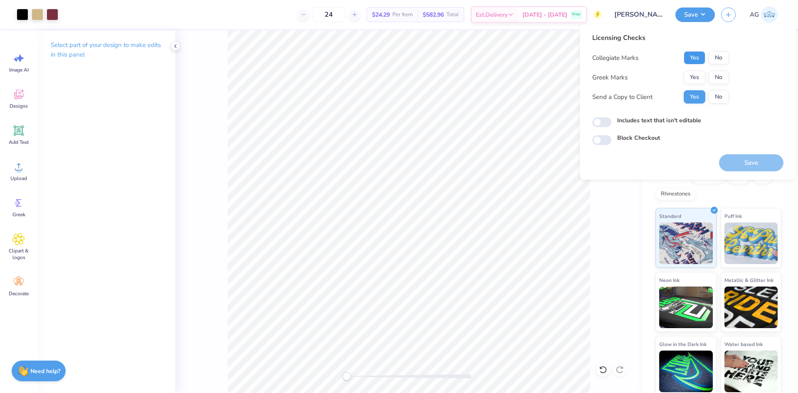
click at [697, 59] on button "Yes" at bounding box center [695, 57] width 22 height 13
click at [697, 74] on button "Yes" at bounding box center [695, 77] width 22 height 13
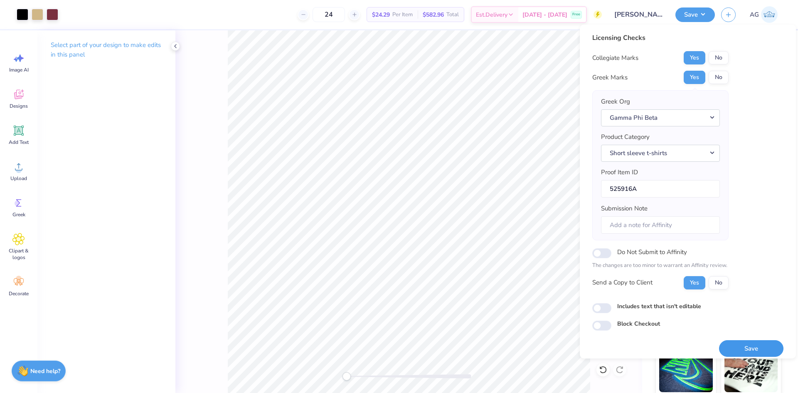
click at [755, 343] on button "Save" at bounding box center [751, 348] width 64 height 17
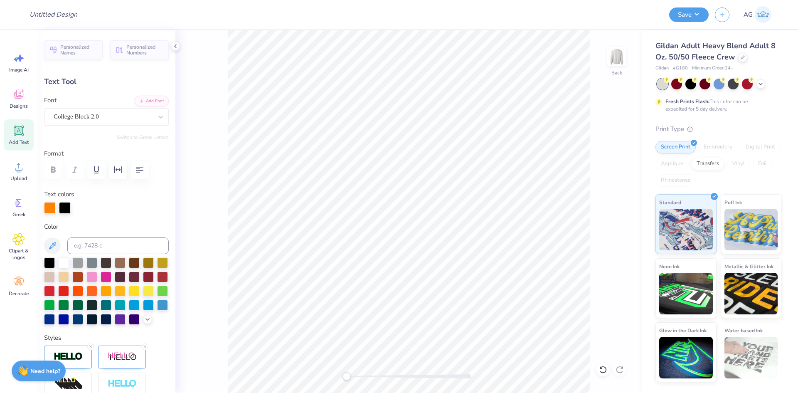
type input "8.45"
type input "1.20"
type input "13.32"
click at [602, 373] on icon at bounding box center [603, 370] width 8 height 8
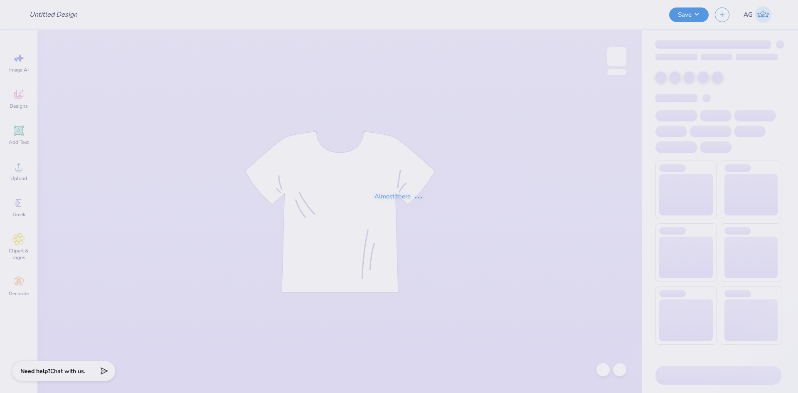
type input "Chemical Engineering T-shirt"
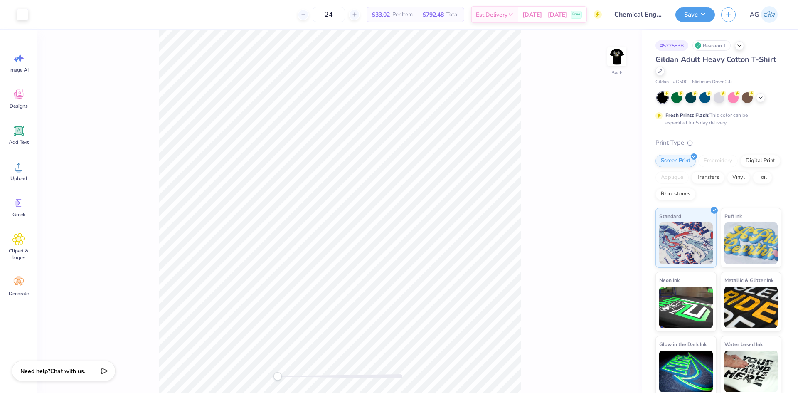
drag, startPoint x: 608, startPoint y: 60, endPoint x: 536, endPoint y: 157, distance: 120.6
click at [608, 60] on div at bounding box center [617, 56] width 19 height 19
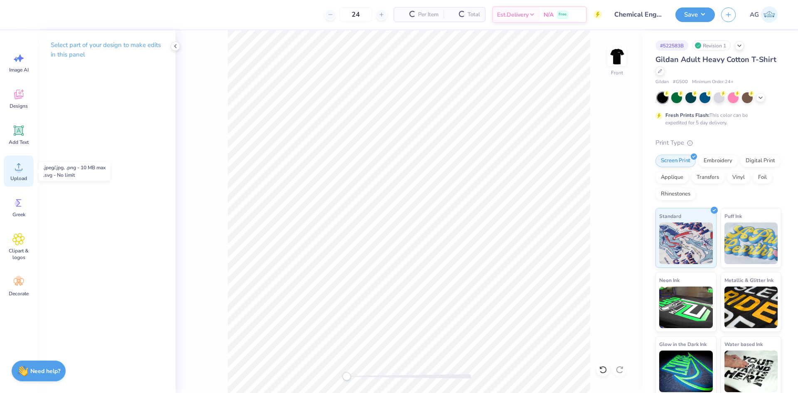
click at [17, 162] on icon at bounding box center [18, 167] width 12 height 12
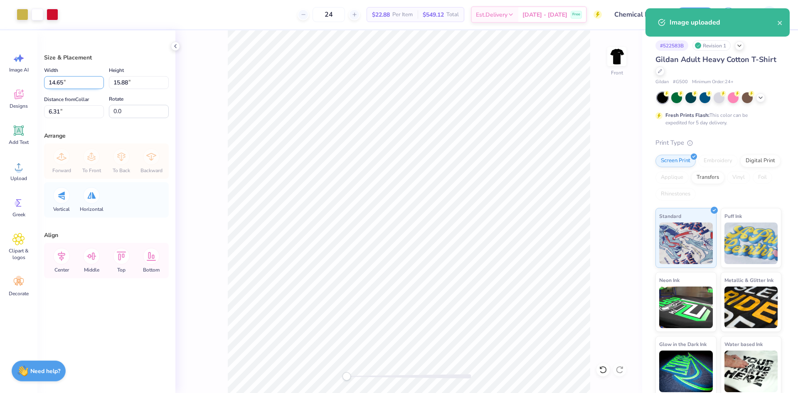
click at [62, 82] on input "14.65" at bounding box center [74, 82] width 60 height 13
type input "12.00"
type input "13.01"
click at [63, 114] on input "7.74" at bounding box center [74, 111] width 60 height 13
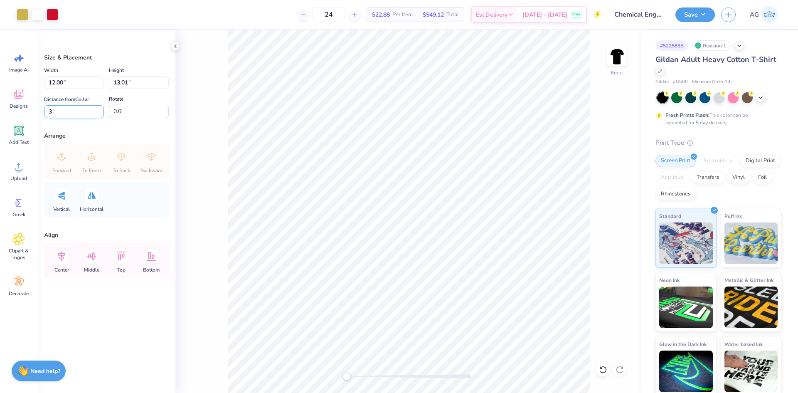
type input "3"
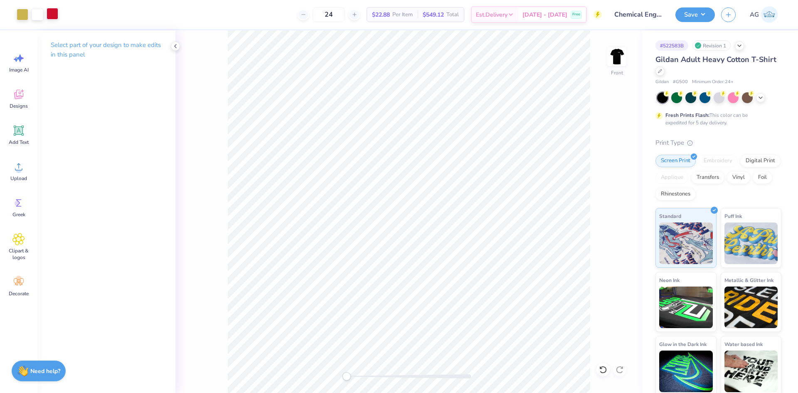
click at [49, 22] on div "Art colors" at bounding box center [29, 14] width 58 height 29
click at [52, 17] on div at bounding box center [53, 14] width 12 height 12
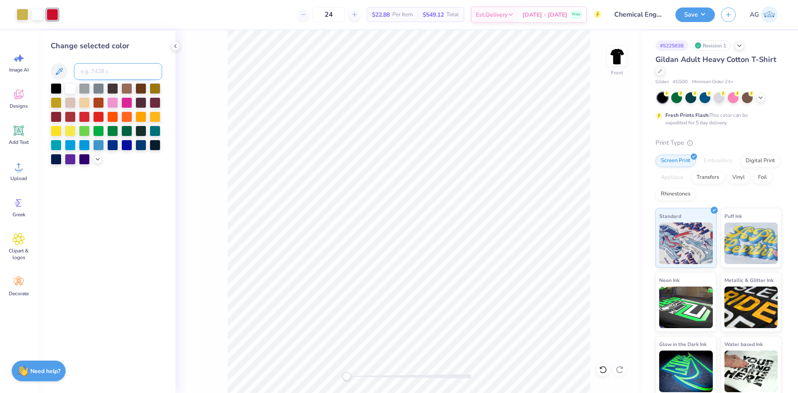
click at [99, 69] on input at bounding box center [118, 71] width 88 height 17
type input "201"
click at [689, 12] on button "Save" at bounding box center [696, 13] width 40 height 15
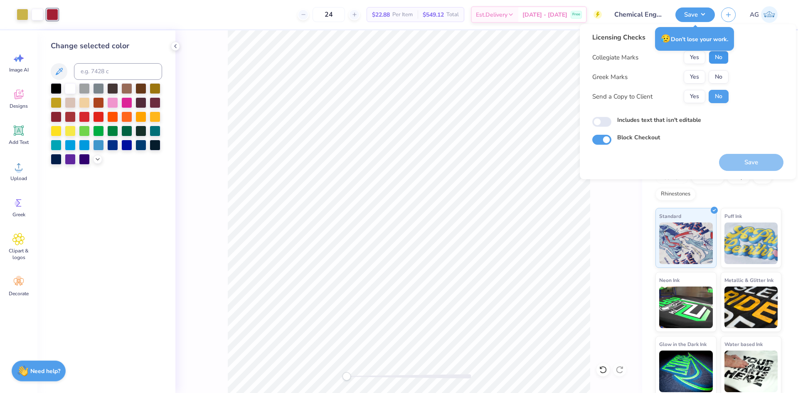
click at [722, 57] on button "No" at bounding box center [719, 57] width 20 height 13
click at [699, 57] on button "Yes" at bounding box center [695, 57] width 22 height 13
click at [721, 77] on button "No" at bounding box center [719, 76] width 20 height 13
click at [736, 150] on div "Save" at bounding box center [751, 158] width 64 height 26
click at [736, 168] on button "Save" at bounding box center [751, 162] width 64 height 17
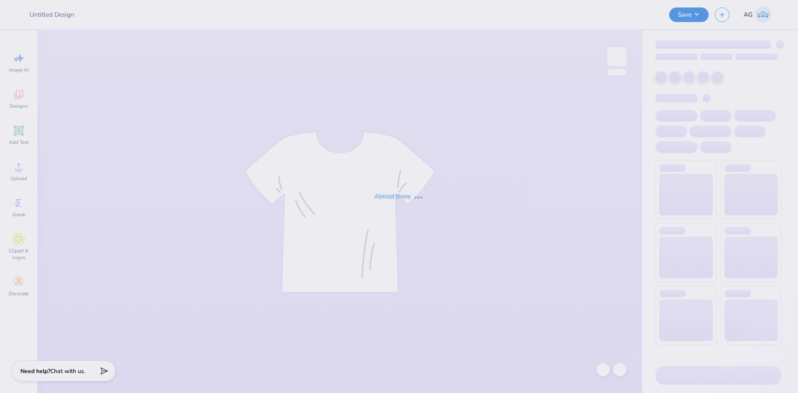
type input "[PERSON_NAME] : Rutgers, The [GEOGRAPHIC_DATA][US_STATE]: New"
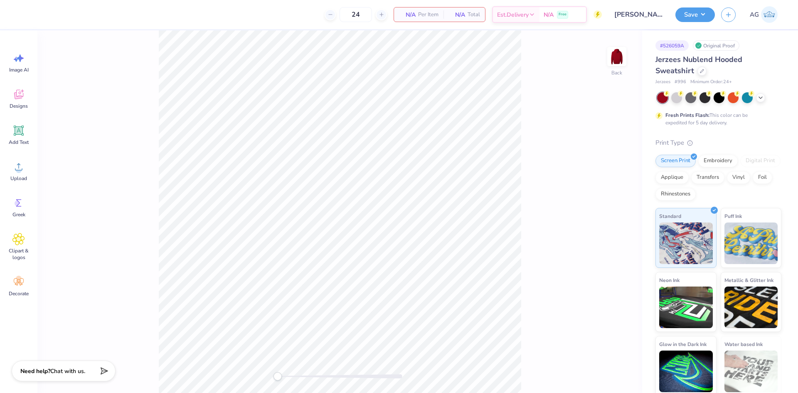
drag, startPoint x: 629, startPoint y: 32, endPoint x: 625, endPoint y: 43, distance: 11.7
click at [628, 32] on div "Back" at bounding box center [339, 211] width 605 height 363
click at [625, 54] on img at bounding box center [616, 56] width 33 height 33
click at [22, 175] on div "Upload" at bounding box center [19, 171] width 30 height 31
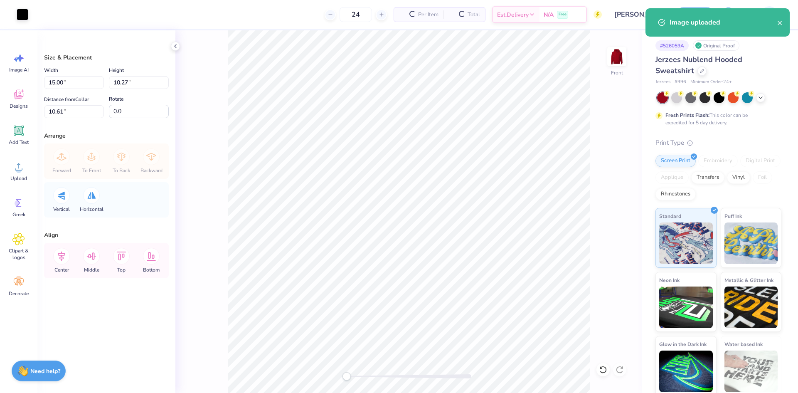
click at [30, 12] on div "Art colors 24 Per Item Total Est. Delivery N/A Free Design Title [PERSON_NAME] …" at bounding box center [399, 14] width 798 height 29
click at [24, 11] on div at bounding box center [23, 14] width 12 height 12
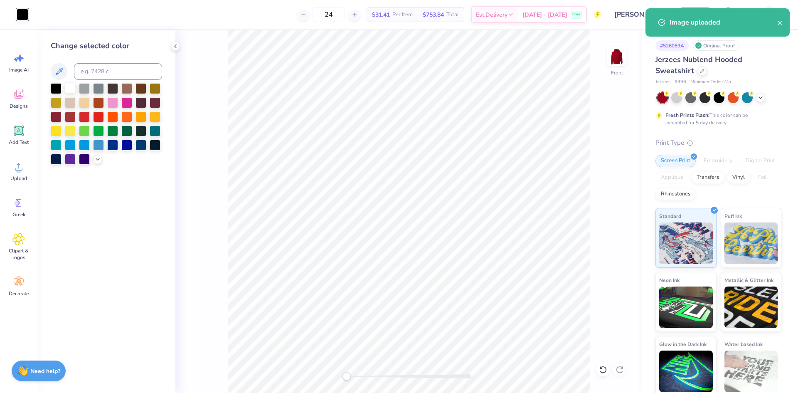
click at [70, 88] on div at bounding box center [70, 87] width 11 height 11
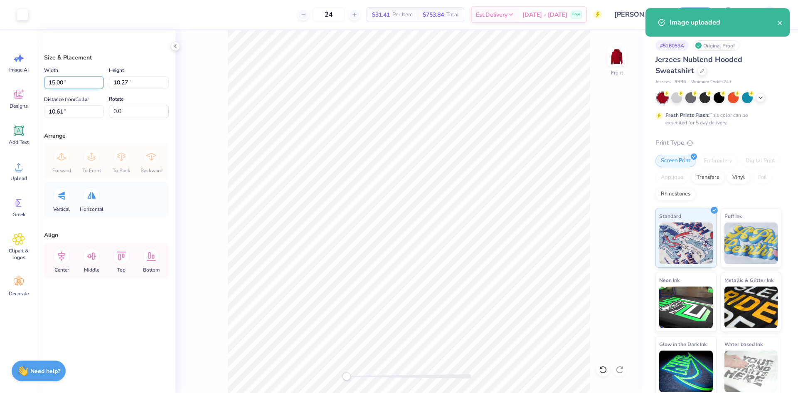
click at [67, 88] on input "15.00" at bounding box center [74, 82] width 60 height 13
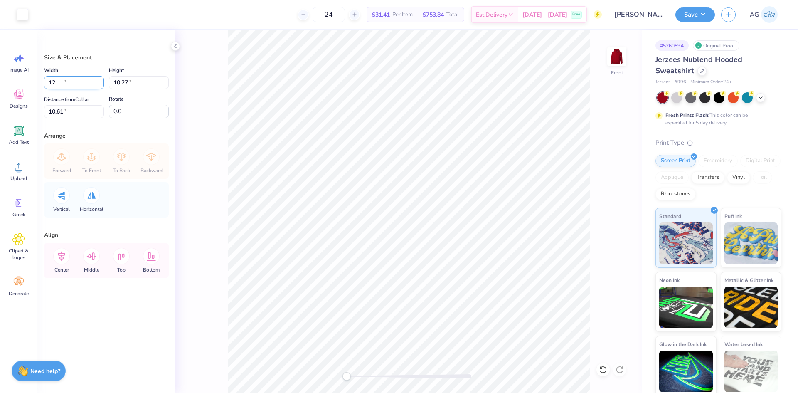
type input "12.00"
type input "8.22"
click at [75, 114] on input "11.64" at bounding box center [74, 111] width 60 height 13
type input "6"
click at [58, 82] on input "12.00" at bounding box center [74, 82] width 60 height 13
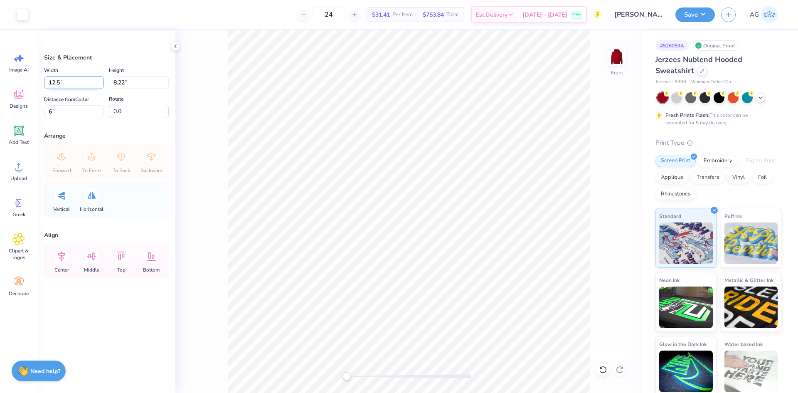
type input "12.50"
type input "8.56"
click at [57, 105] on input "5.83" at bounding box center [74, 111] width 60 height 13
type input "6"
click at [58, 257] on icon at bounding box center [61, 256] width 17 height 17
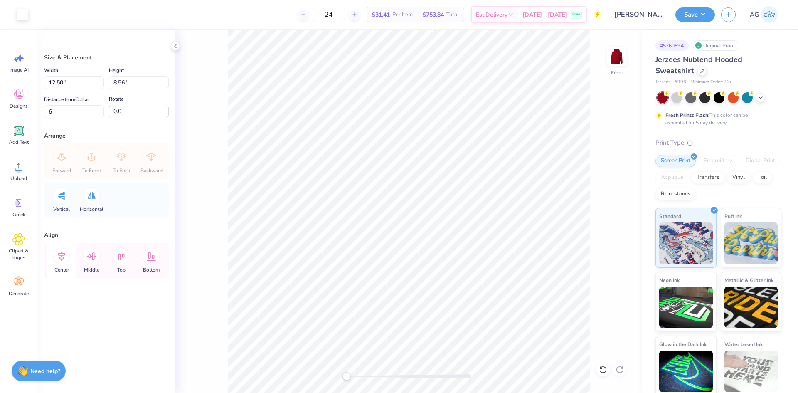
click at [58, 258] on icon at bounding box center [61, 256] width 17 height 17
drag, startPoint x: 682, startPoint y: 12, endPoint x: 683, endPoint y: 19, distance: 7.6
click at [682, 12] on button "Save" at bounding box center [696, 13] width 40 height 15
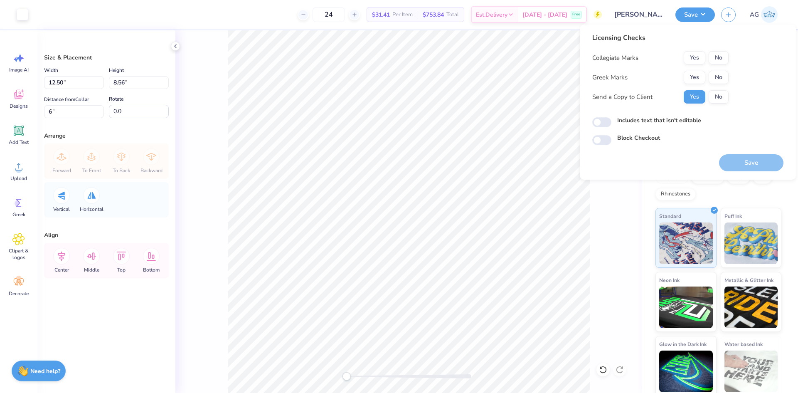
click at [711, 57] on button "No" at bounding box center [719, 57] width 20 height 13
click at [695, 72] on button "Yes" at bounding box center [695, 77] width 22 height 13
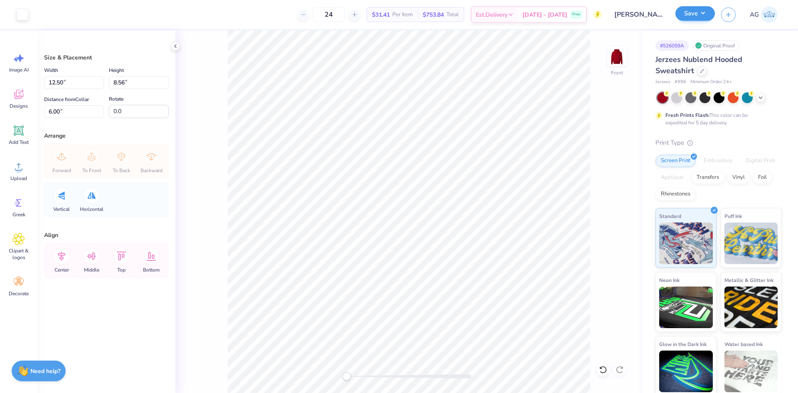
drag, startPoint x: 702, startPoint y: 5, endPoint x: 702, endPoint y: 9, distance: 4.6
click at [702, 5] on div "Save AG" at bounding box center [737, 14] width 123 height 29
click at [702, 12] on button "Save" at bounding box center [696, 13] width 40 height 15
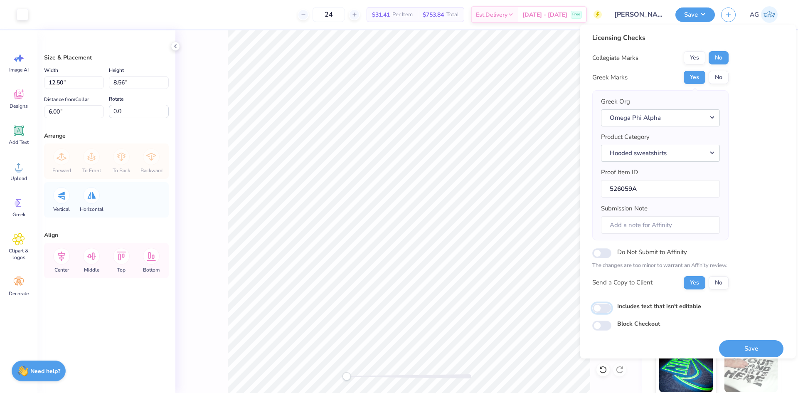
click at [605, 309] on input "Includes text that isn't editable" at bounding box center [602, 308] width 19 height 10
checkbox input "true"
click at [737, 349] on button "Save" at bounding box center [751, 348] width 64 height 17
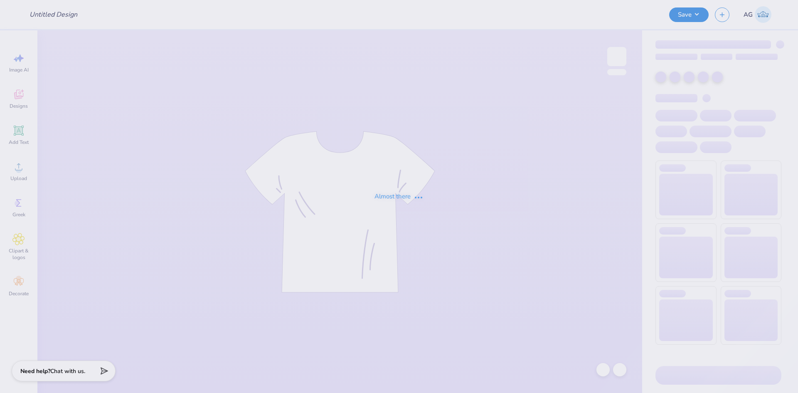
type input "maybe think pink"
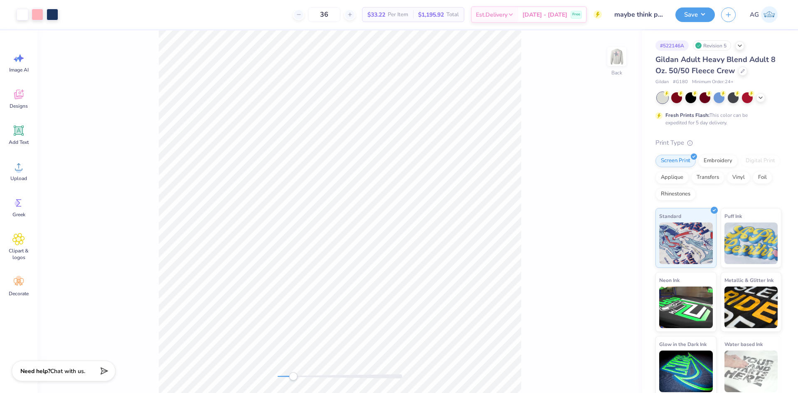
drag, startPoint x: 281, startPoint y: 374, endPoint x: 304, endPoint y: 375, distance: 23.3
click at [297, 375] on div "Accessibility label" at bounding box center [293, 376] width 8 height 8
click at [638, 44] on div "Back" at bounding box center [339, 211] width 605 height 363
click at [624, 49] on img at bounding box center [616, 56] width 33 height 33
click at [303, 377] on div "Front" at bounding box center [339, 211] width 605 height 363
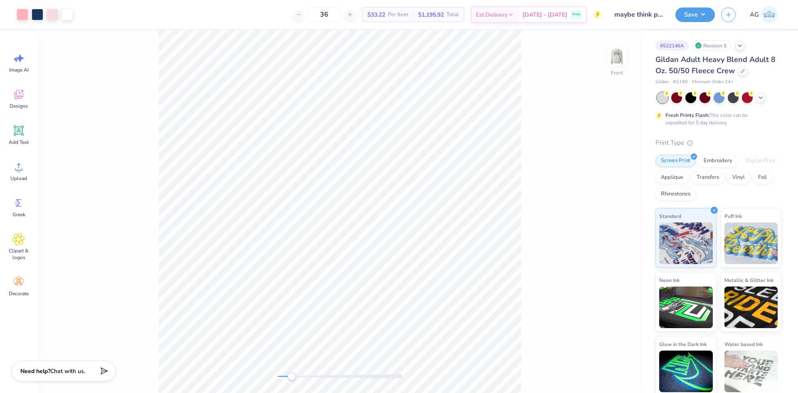
drag, startPoint x: 302, startPoint y: 376, endPoint x: 289, endPoint y: 375, distance: 13.3
click at [289, 375] on div "Accessibility label" at bounding box center [291, 376] width 8 height 8
click at [162, 11] on div "36 $33.22 Per Item $1,195.92 Total Est. Delivery Oct 10 - 13 Free" at bounding box center [340, 14] width 523 height 29
click at [28, 176] on div "Upload" at bounding box center [19, 171] width 30 height 31
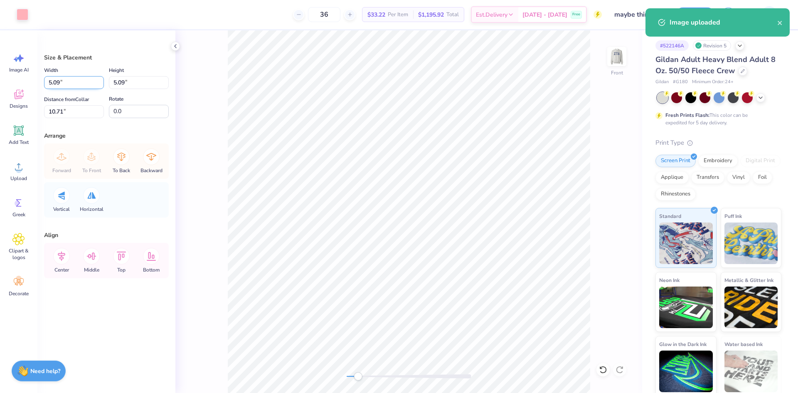
click at [58, 86] on input "5.09" at bounding box center [74, 82] width 60 height 13
type input "1.00"
type input "12.75"
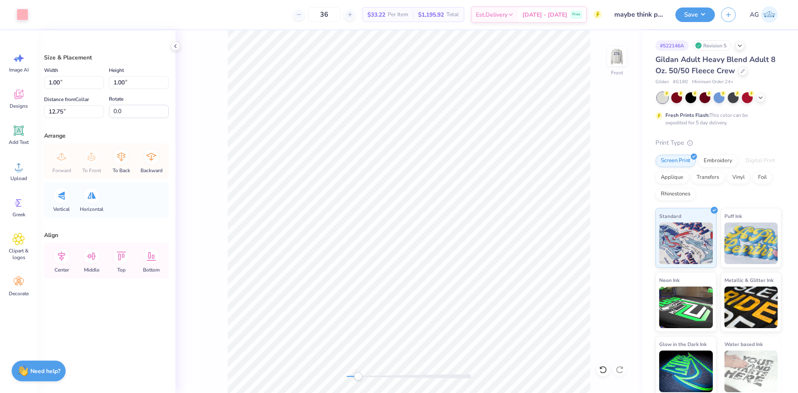
type input "0.47"
type input "13.28"
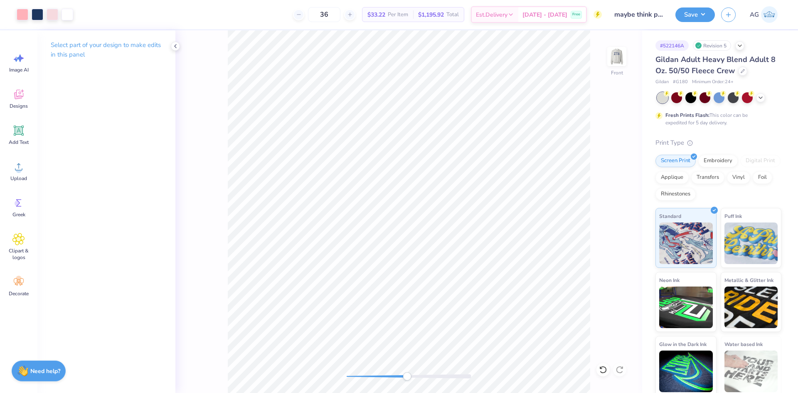
drag, startPoint x: 361, startPoint y: 375, endPoint x: 418, endPoint y: 376, distance: 57.0
click at [418, 378] on div at bounding box center [409, 376] width 125 height 4
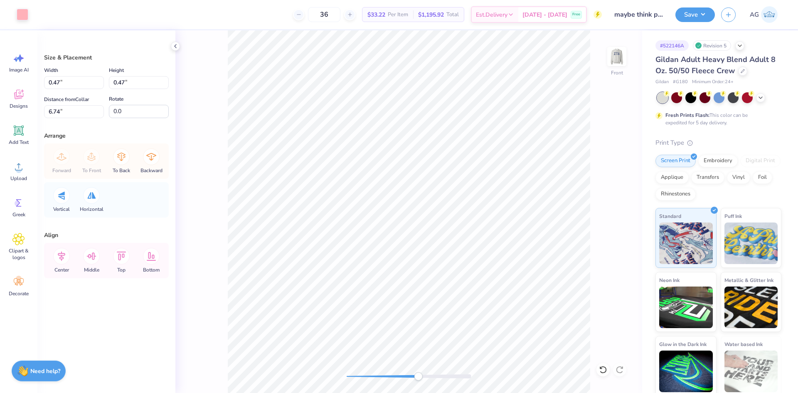
type input "11.50"
type input "10.49"
type input "3.00"
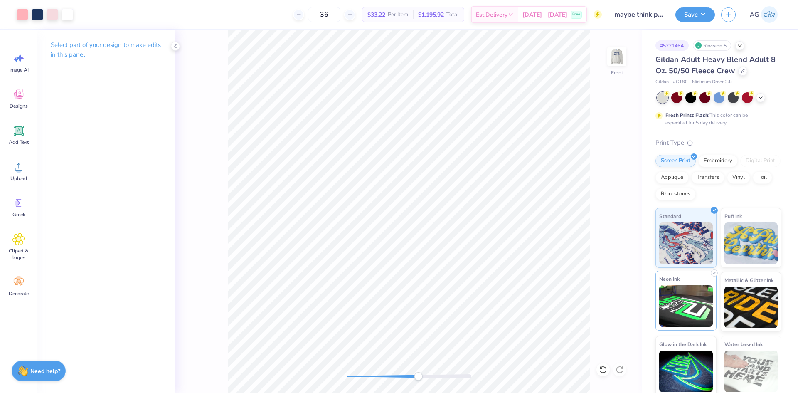
click at [703, 291] on div "Art colors 36 $33.22 Per Item $1,195.92 Total Est. Delivery Oct 10 - 13 Free De…" at bounding box center [399, 196] width 798 height 393
click at [402, 370] on div "Front" at bounding box center [408, 211] width 467 height 363
drag, startPoint x: 405, startPoint y: 376, endPoint x: 369, endPoint y: 373, distance: 36.3
click at [369, 373] on div "Accessibility label" at bounding box center [369, 376] width 8 height 8
click at [323, 374] on div "Front" at bounding box center [408, 211] width 467 height 363
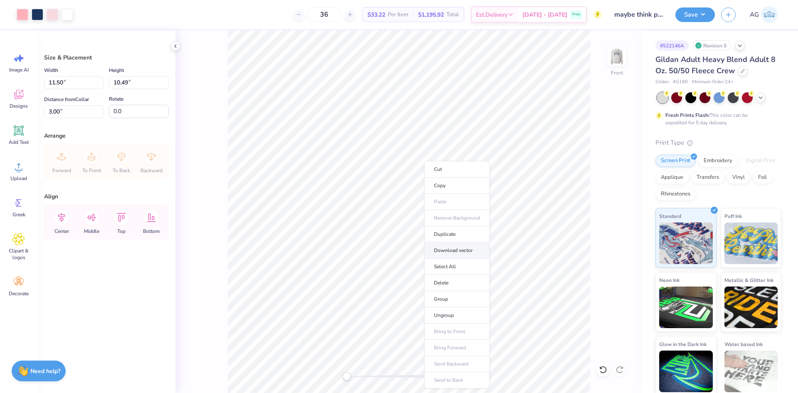
click at [454, 252] on li "Download vector" at bounding box center [457, 250] width 65 height 16
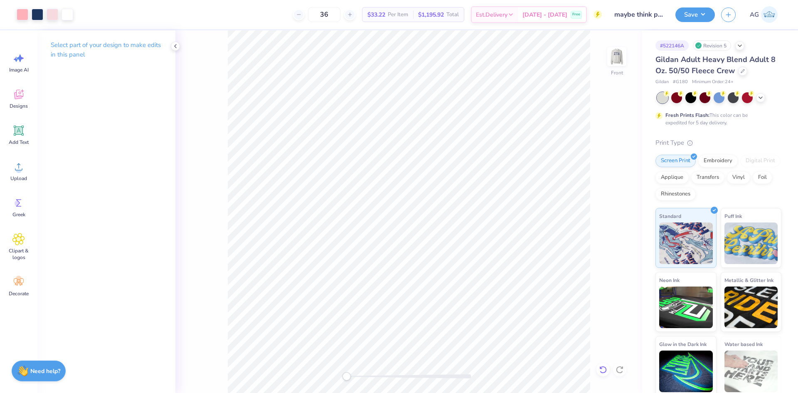
click at [601, 367] on icon at bounding box center [603, 369] width 7 height 7
click at [624, 371] on div at bounding box center [619, 369] width 13 height 13
click at [25, 173] on div "Upload" at bounding box center [19, 171] width 30 height 31
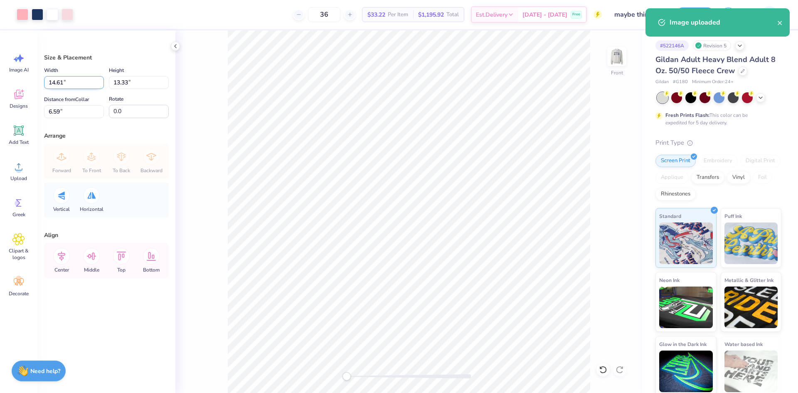
click at [56, 83] on input "14.61" at bounding box center [74, 82] width 60 height 13
type input "11.50"
type input "10.49"
click at [64, 107] on input "8.01" at bounding box center [74, 111] width 60 height 13
type input "3"
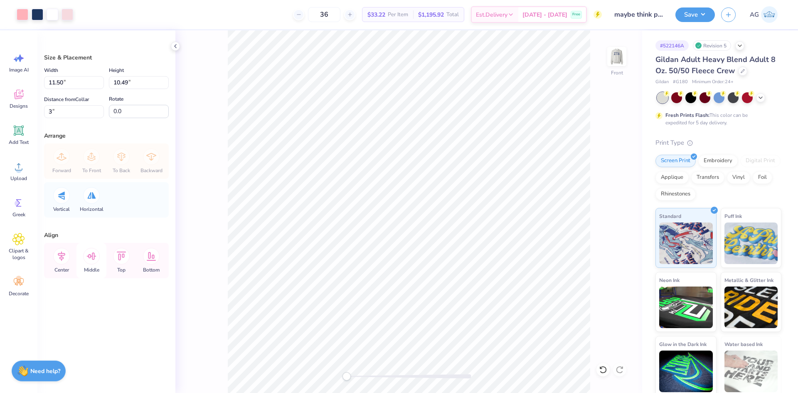
click at [91, 258] on icon at bounding box center [91, 256] width 17 height 17
click at [57, 261] on icon at bounding box center [61, 256] width 17 height 17
click at [57, 114] on input "3" at bounding box center [74, 111] width 60 height 13
click at [78, 114] on input "8.01" at bounding box center [74, 111] width 60 height 13
type input "3"
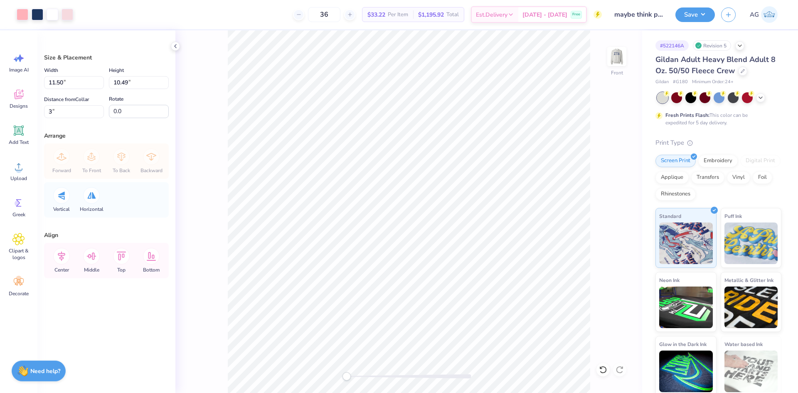
click at [692, 17] on button "Save" at bounding box center [696, 14] width 40 height 15
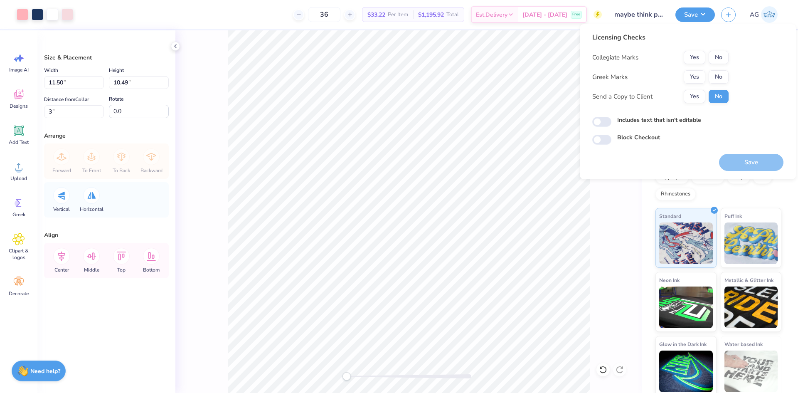
drag, startPoint x: 717, startPoint y: 44, endPoint x: 716, endPoint y: 49, distance: 4.6
click at [717, 45] on div "Licensing Checks Collegiate Marks Yes No Greek Marks Yes No Send a Copy to Clie…" at bounding box center [661, 70] width 136 height 77
click at [716, 55] on button "No" at bounding box center [719, 57] width 20 height 13
click at [696, 73] on button "Yes" at bounding box center [695, 76] width 22 height 13
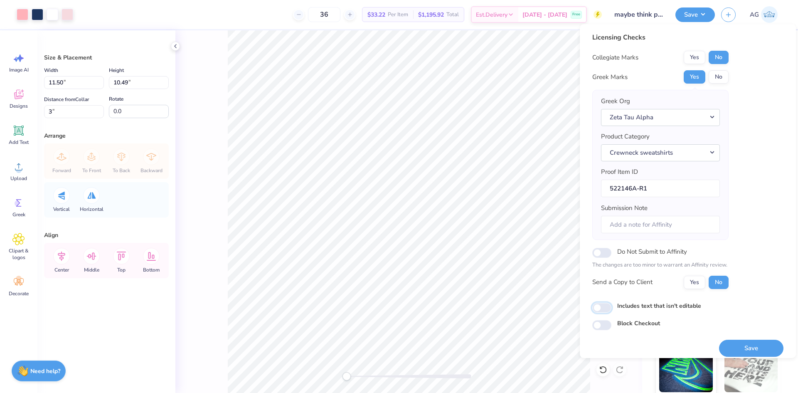
click at [600, 309] on input "Includes text that isn't editable" at bounding box center [602, 308] width 19 height 10
checkbox input "true"
click at [739, 352] on button "Save" at bounding box center [751, 348] width 64 height 17
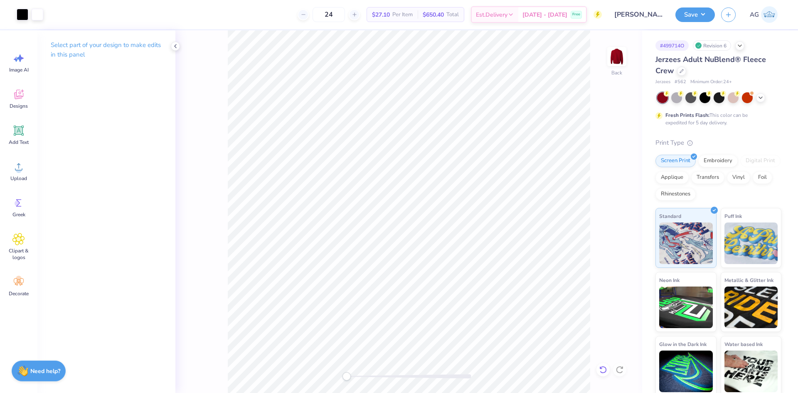
click at [605, 372] on icon at bounding box center [603, 369] width 7 height 7
click at [620, 374] on div at bounding box center [619, 369] width 13 height 13
click at [603, 370] on icon at bounding box center [603, 370] width 8 height 8
drag, startPoint x: 353, startPoint y: 376, endPoint x: 391, endPoint y: 373, distance: 38.8
click at [392, 376] on div at bounding box center [409, 376] width 125 height 4
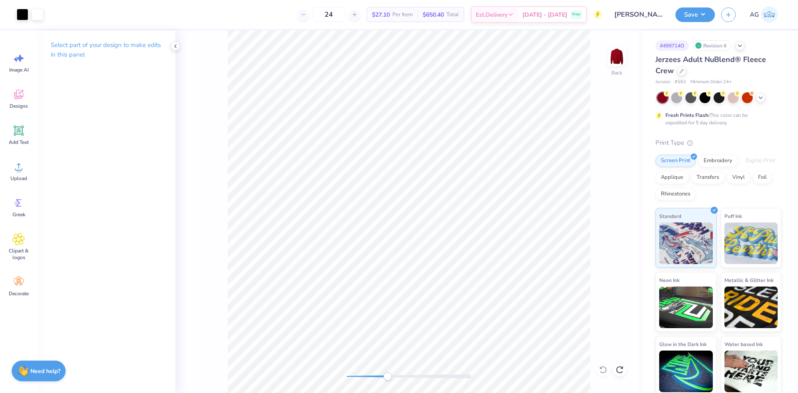
drag, startPoint x: 393, startPoint y: 377, endPoint x: 382, endPoint y: 378, distance: 10.8
click at [383, 378] on div "Accessibility label" at bounding box center [387, 376] width 8 height 8
click at [334, 370] on div "Back" at bounding box center [408, 211] width 467 height 363
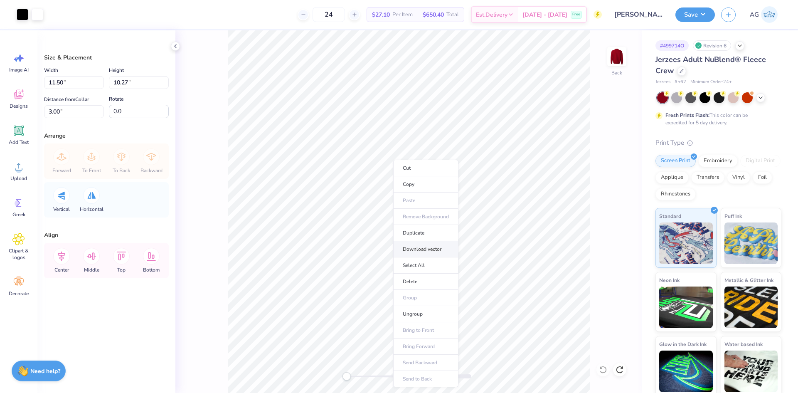
click at [429, 247] on li "Download vector" at bounding box center [425, 249] width 65 height 16
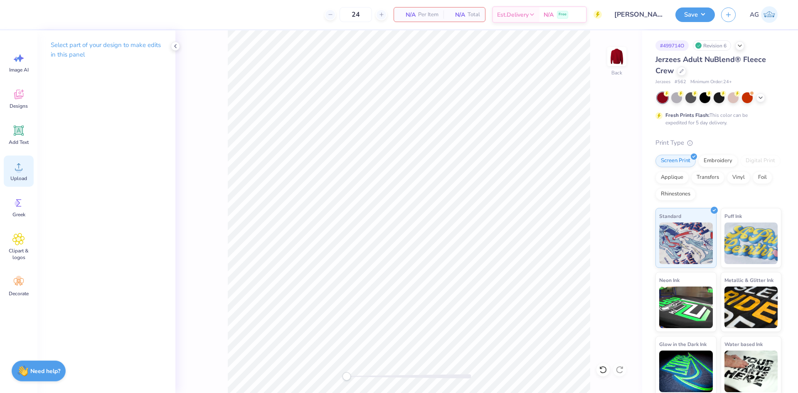
click at [14, 174] on div "Upload" at bounding box center [19, 171] width 30 height 31
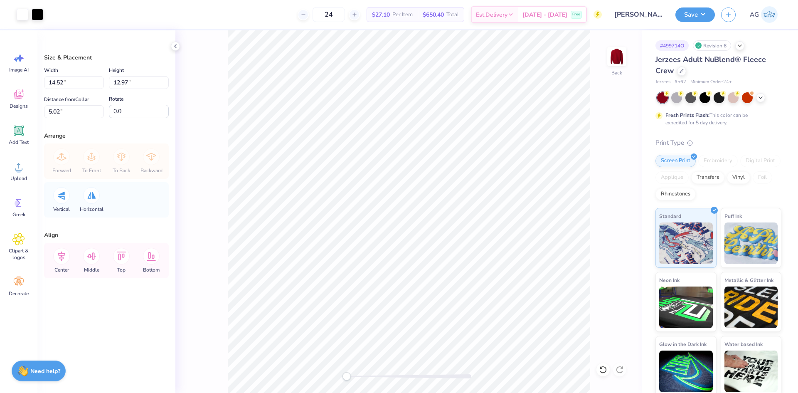
click at [55, 90] on div "Width 14.52 14.52 " Height 12.97 12.97 " Distance from Collar 5.02 5.02 " Rotat…" at bounding box center [106, 91] width 125 height 53
click at [59, 83] on input "14.52" at bounding box center [74, 82] width 60 height 13
type input "1"
type input "12.20"
type input "10.89"
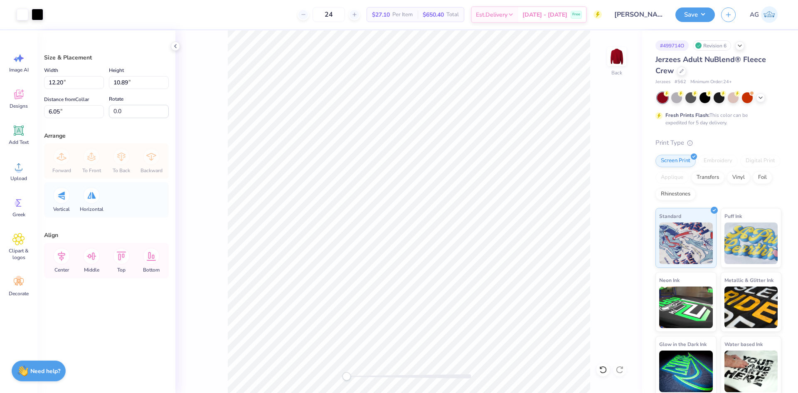
click at [61, 121] on div "Size & Placement Width 12.20 12.20 " Height 10.89 10.89 " Distance from Collar …" at bounding box center [106, 211] width 138 height 363
click at [62, 116] on input "6.05" at bounding box center [74, 111] width 60 height 13
type input "3"
click at [703, 24] on div "Save AG" at bounding box center [737, 14] width 123 height 29
click at [702, 17] on button "Save" at bounding box center [696, 13] width 40 height 15
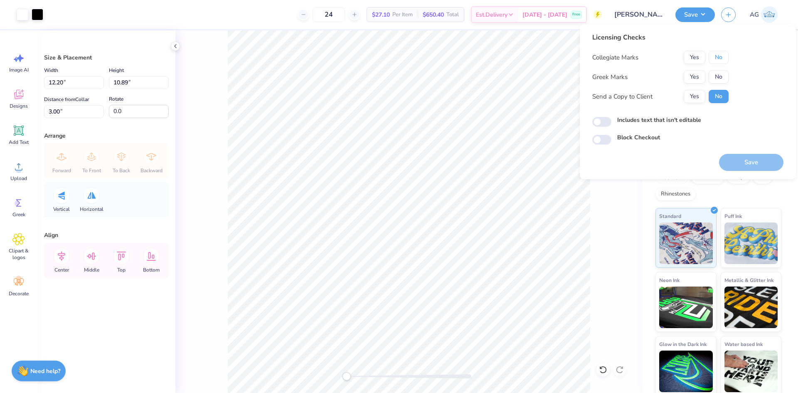
drag, startPoint x: 719, startPoint y: 59, endPoint x: 704, endPoint y: 70, distance: 17.9
click at [718, 59] on button "No" at bounding box center [719, 57] width 20 height 13
click at [699, 74] on button "Yes" at bounding box center [695, 76] width 22 height 13
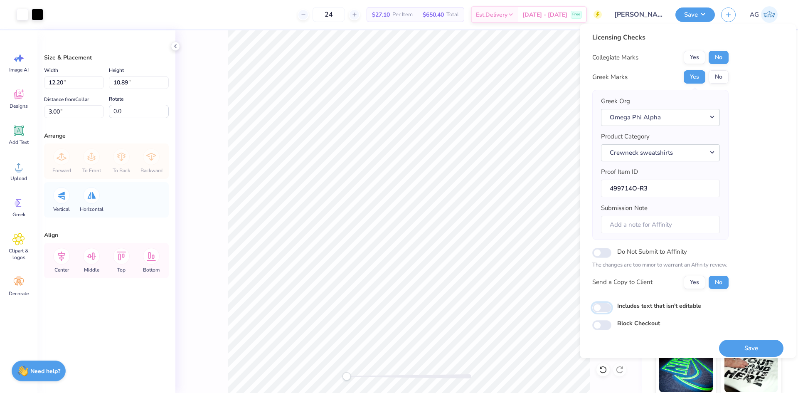
click at [600, 310] on input "Includes text that isn't editable" at bounding box center [602, 308] width 19 height 10
checkbox input "true"
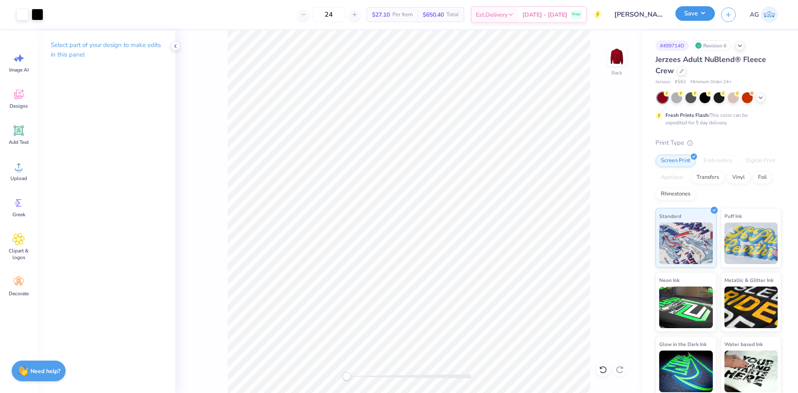
click at [694, 20] on button "Save" at bounding box center [696, 13] width 40 height 15
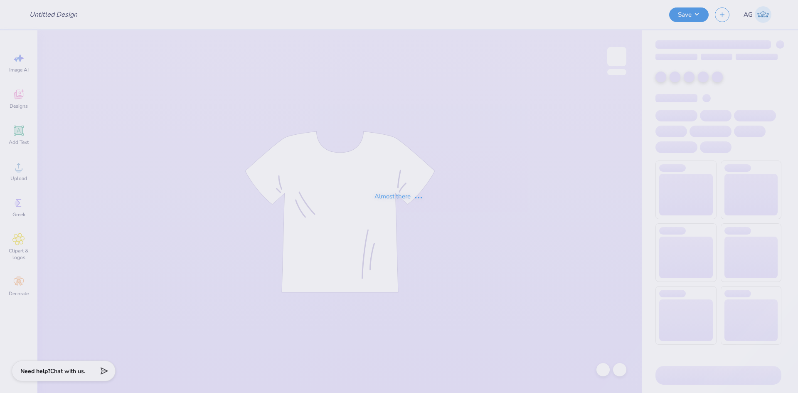
type input "Fam Tailgate"
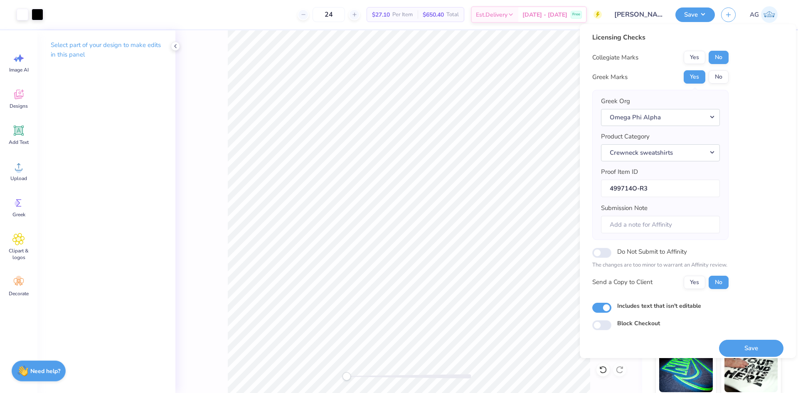
click at [764, 338] on div "Save" at bounding box center [751, 343] width 64 height 26
click at [762, 344] on button "Save" at bounding box center [751, 348] width 64 height 17
